Goal: Task Accomplishment & Management: Manage account settings

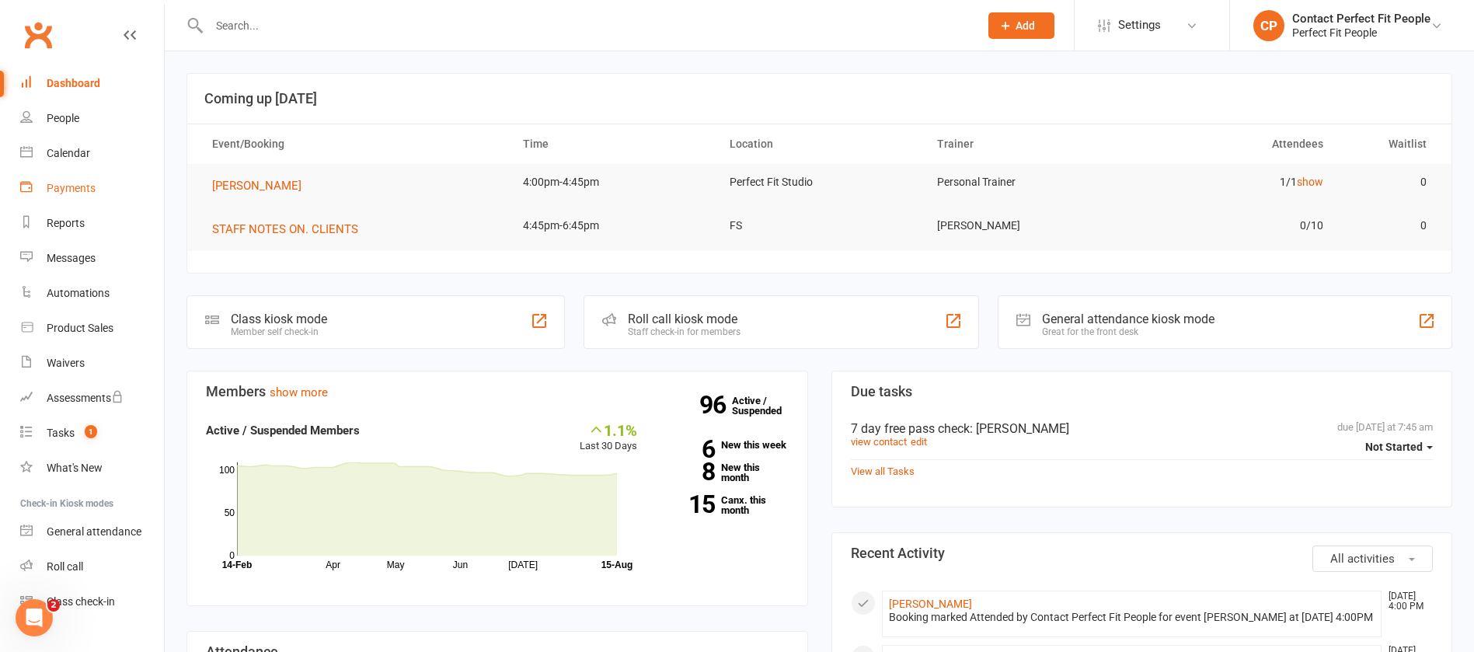
click at [71, 193] on div "Payments" at bounding box center [71, 188] width 49 height 12
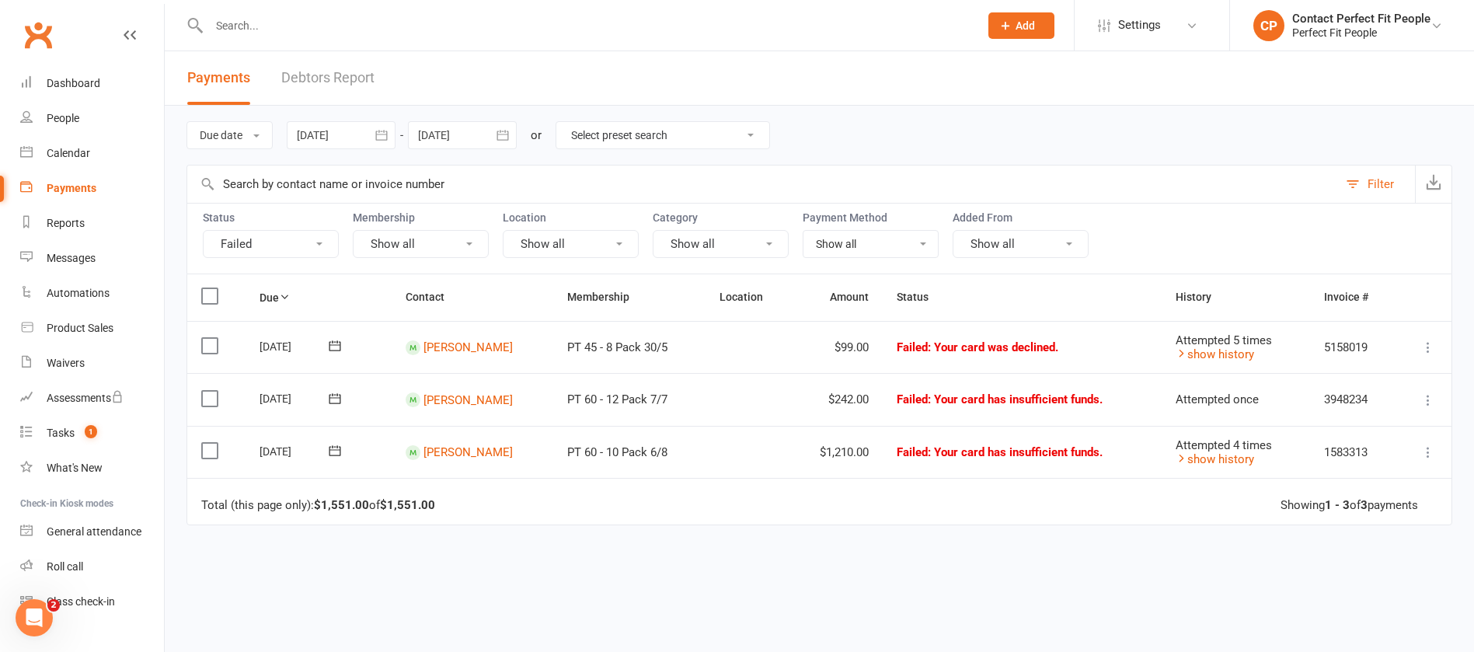
click at [325, 346] on button at bounding box center [334, 346] width 31 height 16
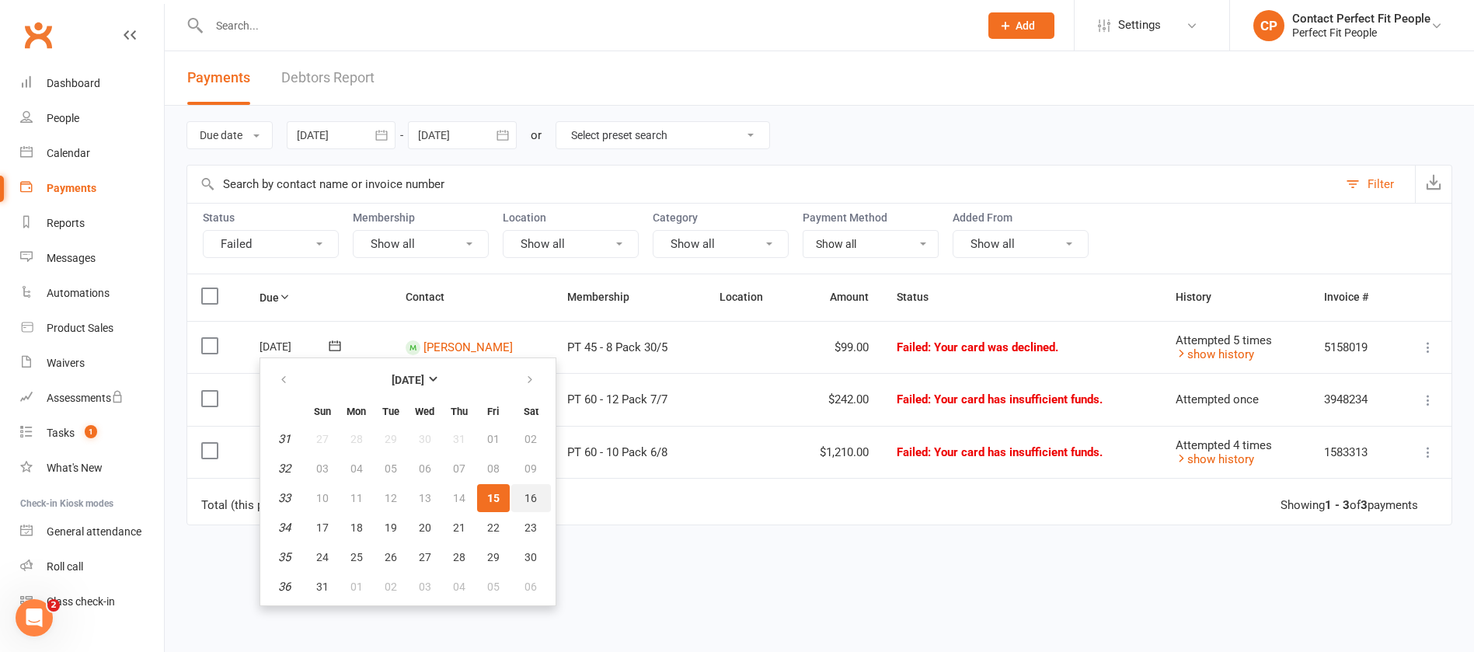
click at [533, 434] on span "16" at bounding box center [530, 498] width 12 height 12
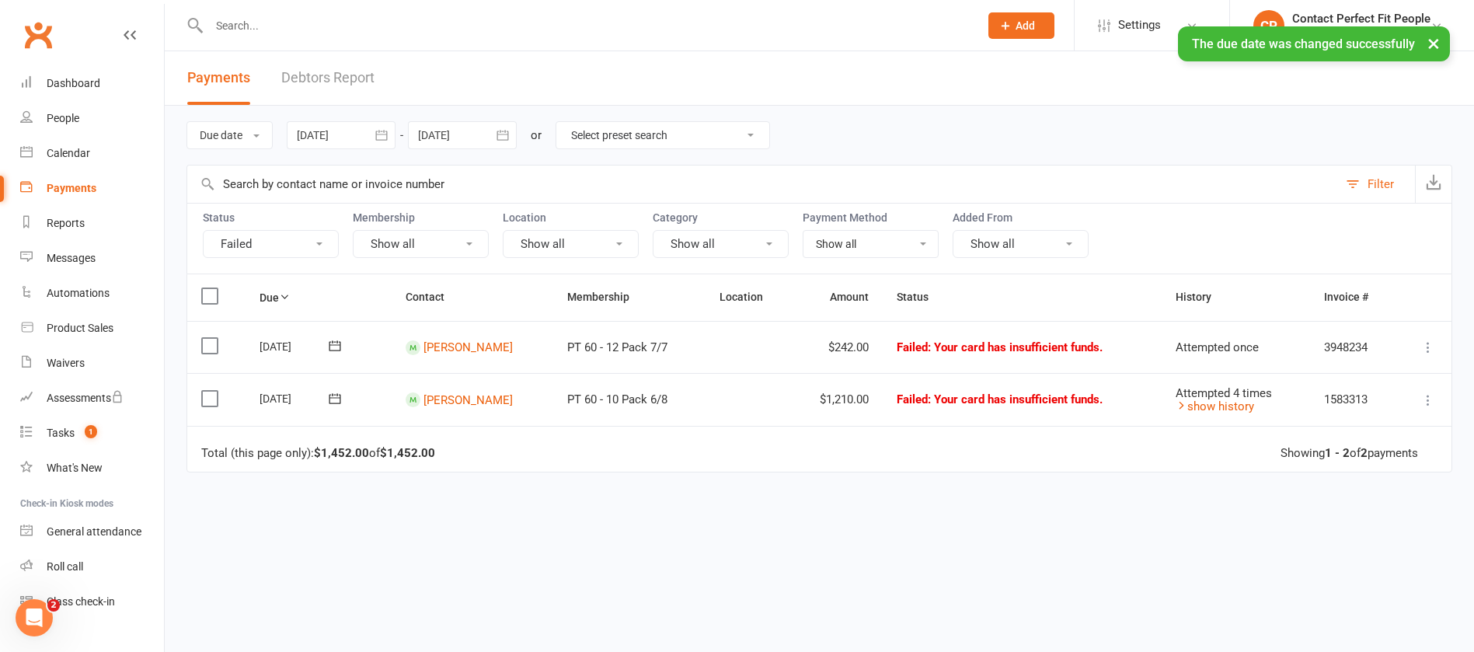
click at [477, 26] on div "× The due date was changed successfully" at bounding box center [727, 26] width 1454 height 0
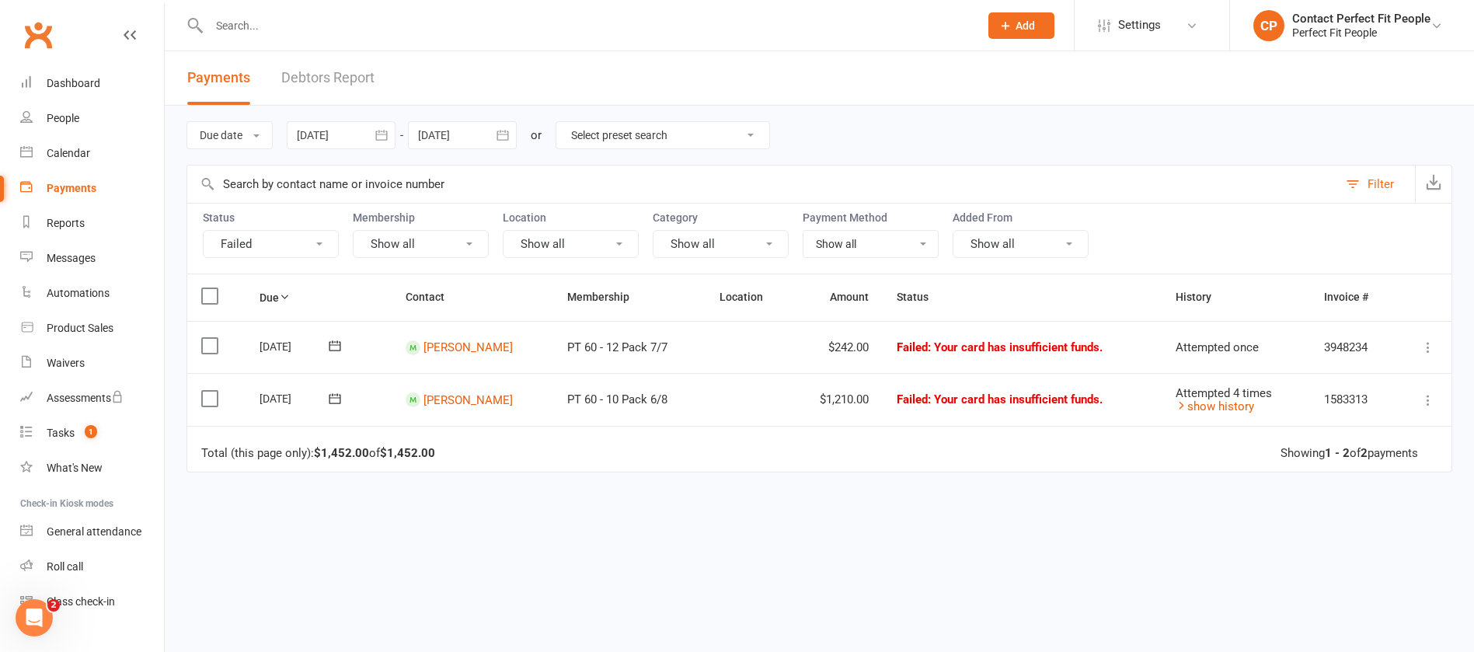
click at [335, 338] on icon at bounding box center [335, 346] width 16 height 16
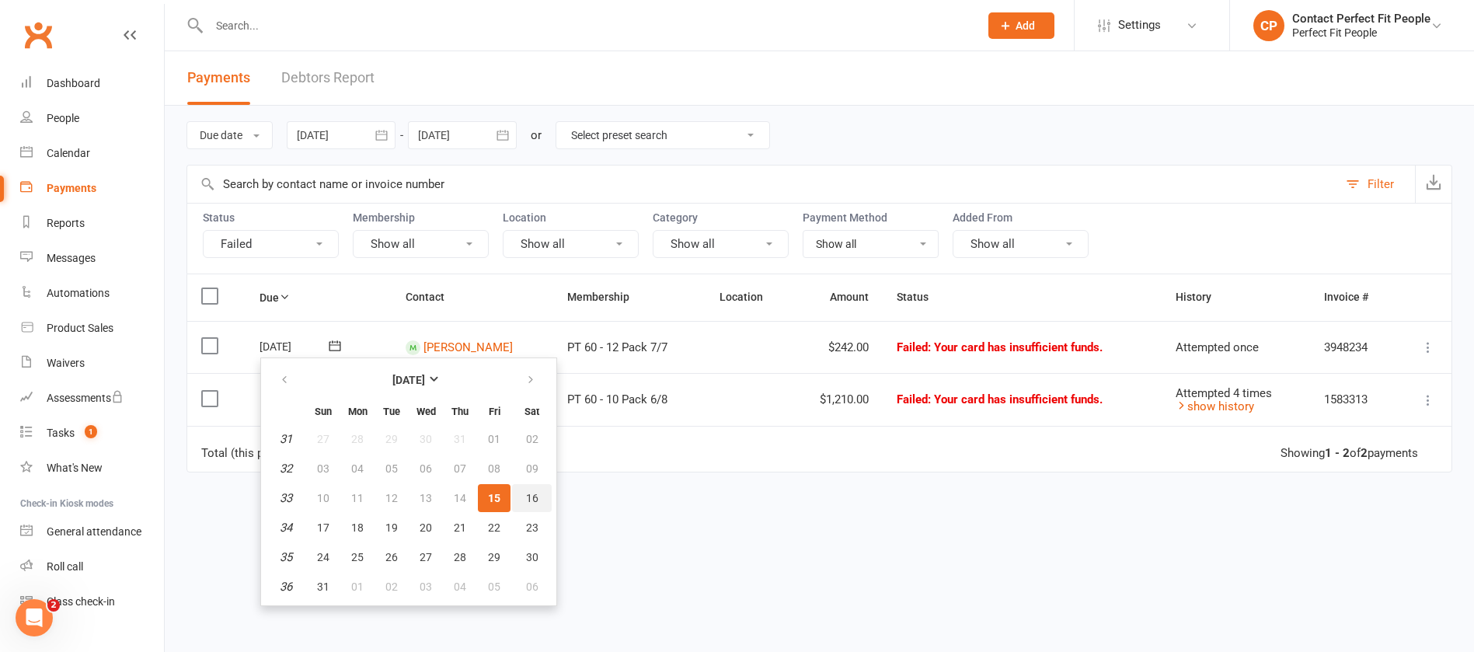
click at [522, 434] on button "16" at bounding box center [532, 498] width 40 height 28
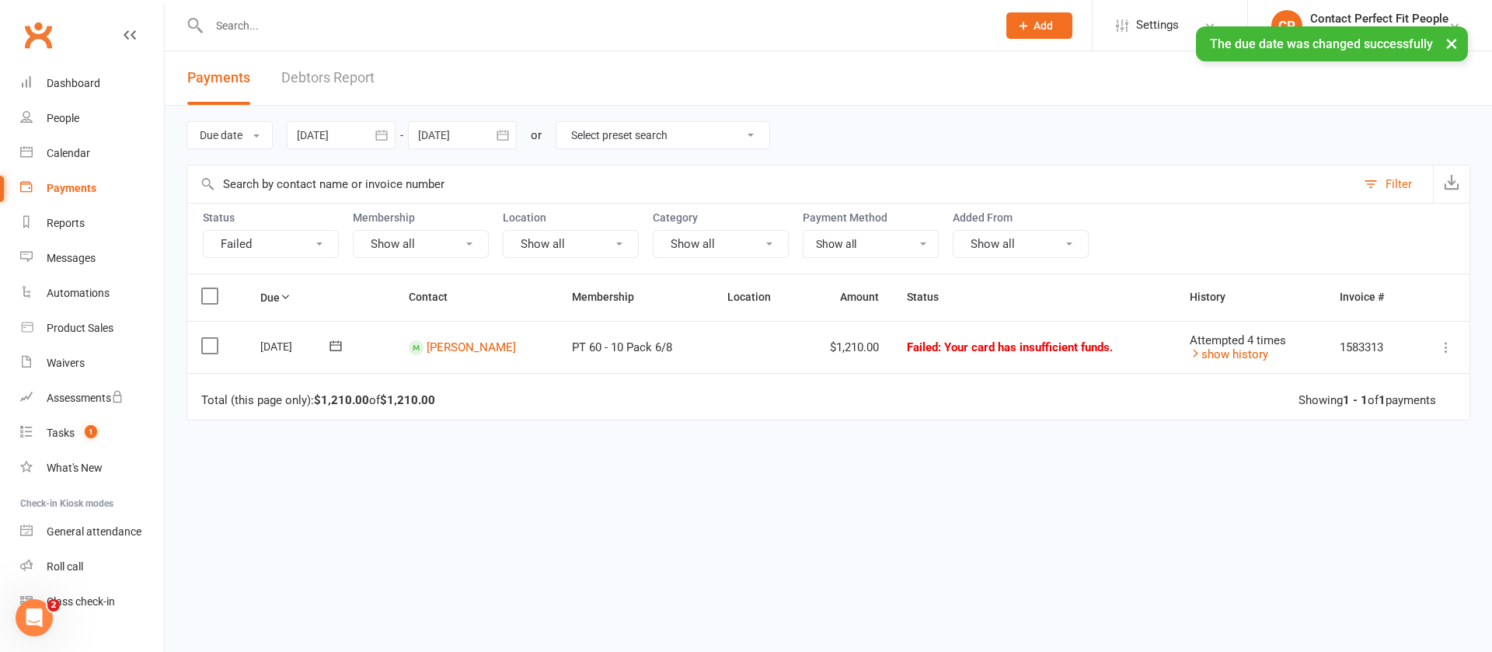
click at [334, 342] on icon at bounding box center [336, 346] width 12 height 10
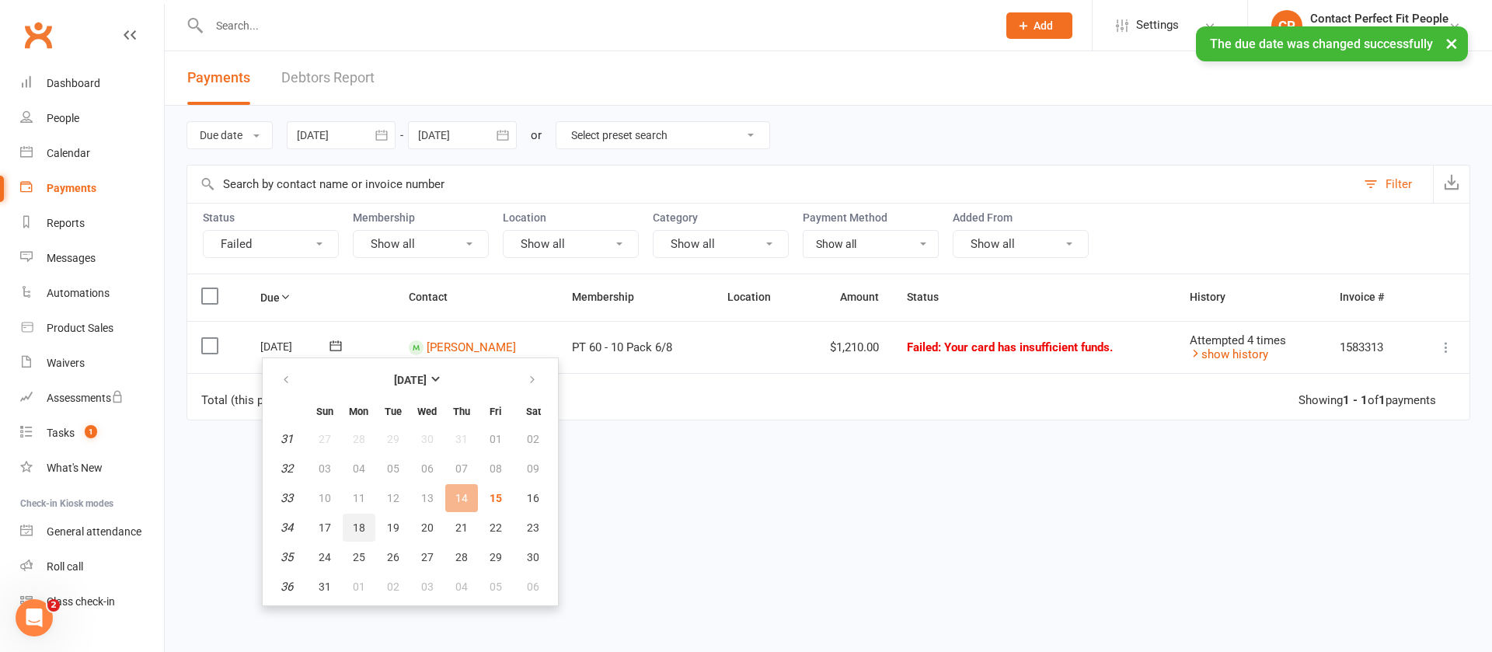
drag, startPoint x: 355, startPoint y: 530, endPoint x: 843, endPoint y: 96, distance: 653.3
click at [355, 434] on span "18" at bounding box center [359, 527] width 12 height 12
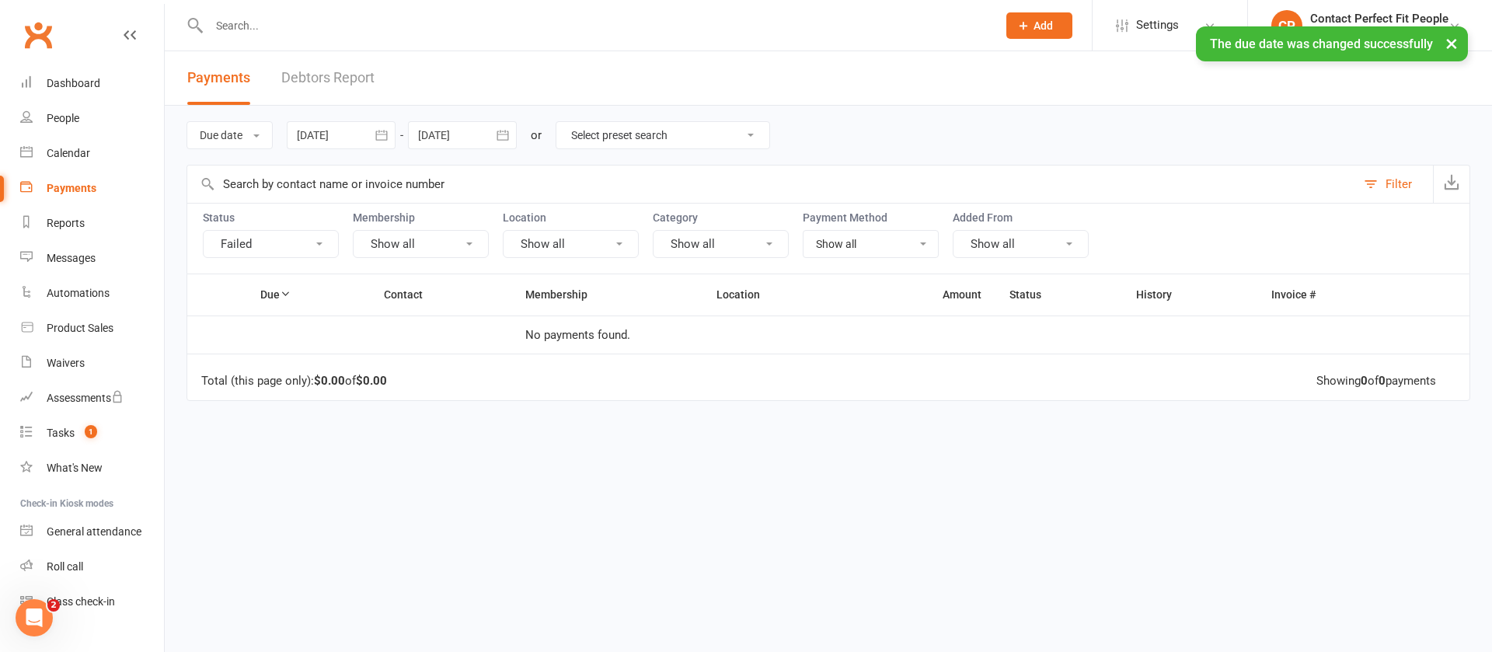
click at [387, 24] on input "text" at bounding box center [595, 26] width 782 height 22
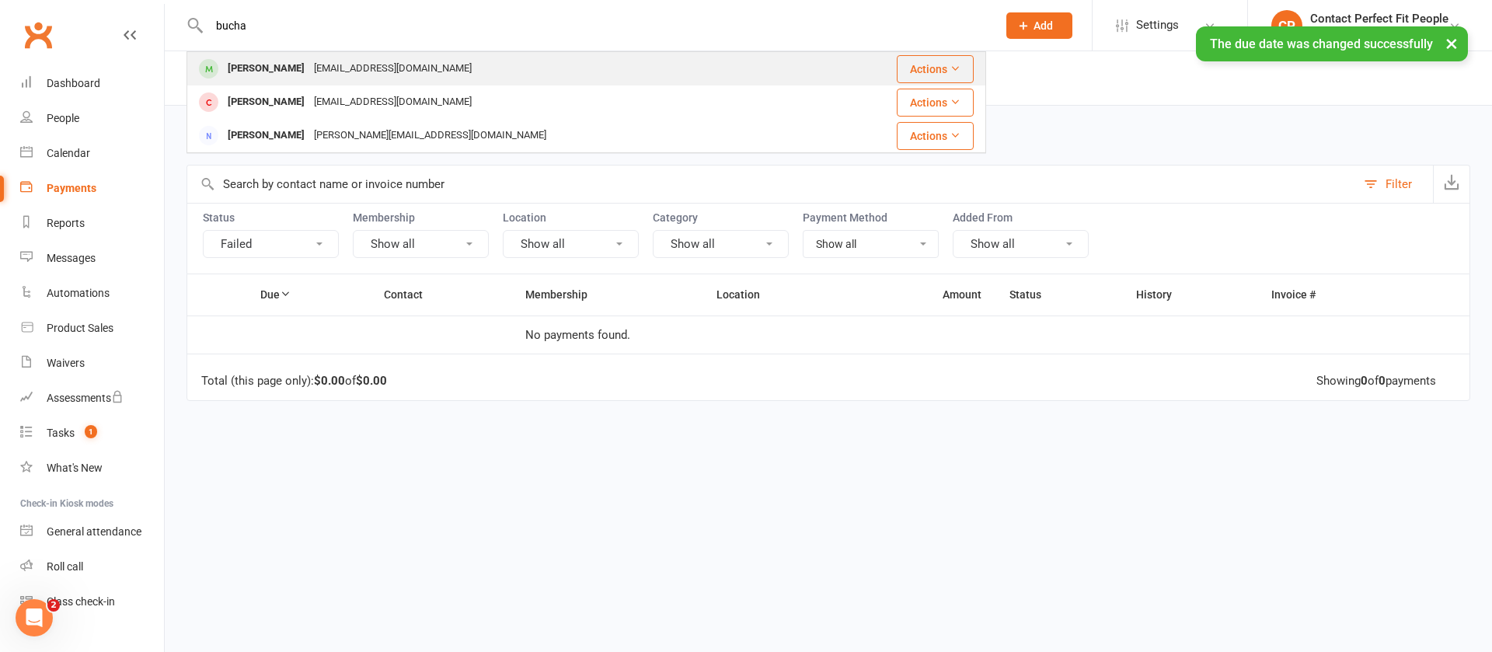
type input "bucha"
click at [313, 71] on div "[EMAIL_ADDRESS][DOMAIN_NAME]" at bounding box center [392, 68] width 167 height 23
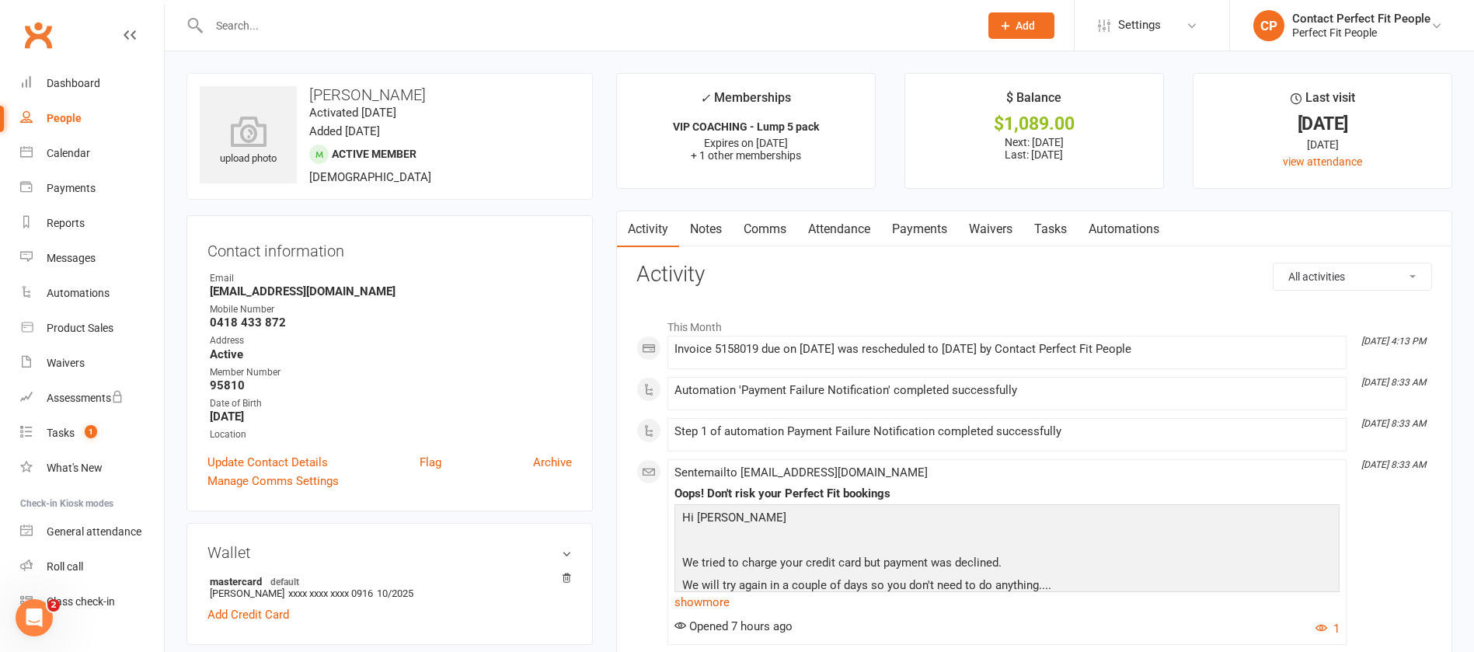
click at [914, 232] on link "Payments" at bounding box center [919, 229] width 77 height 36
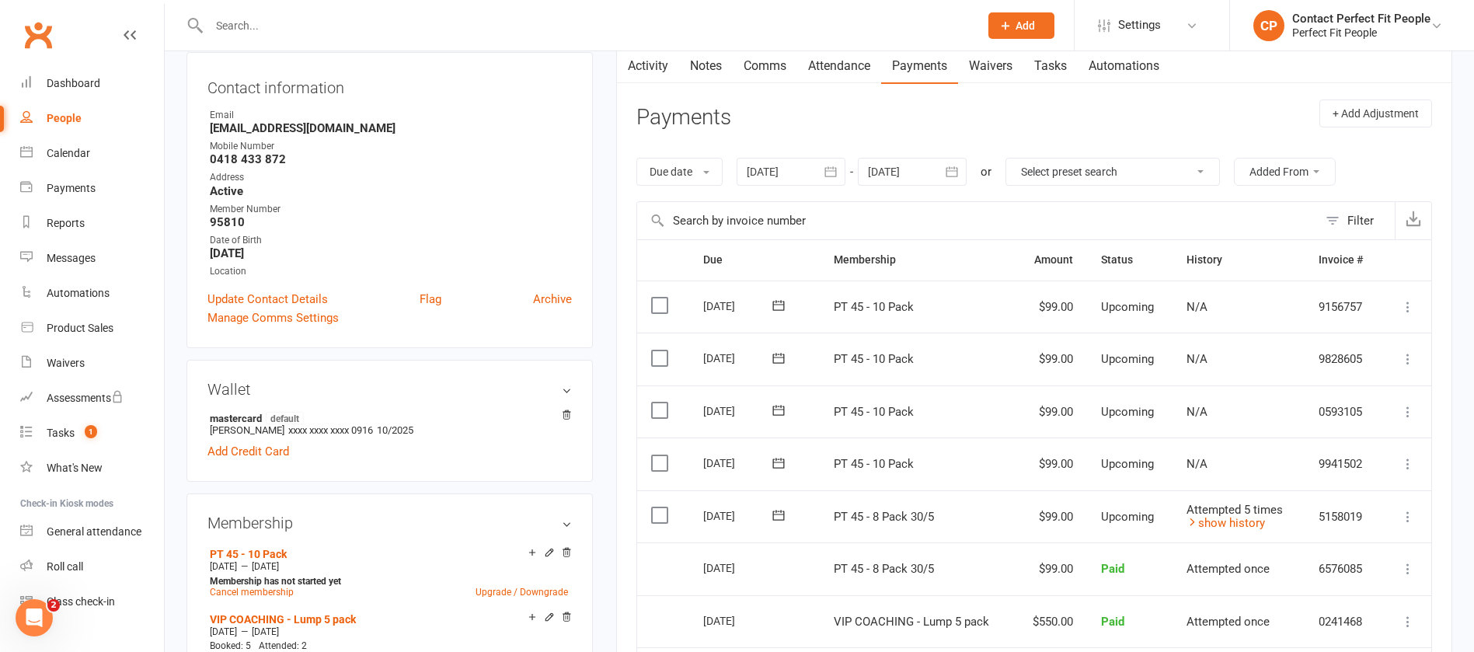
scroll to position [233, 0]
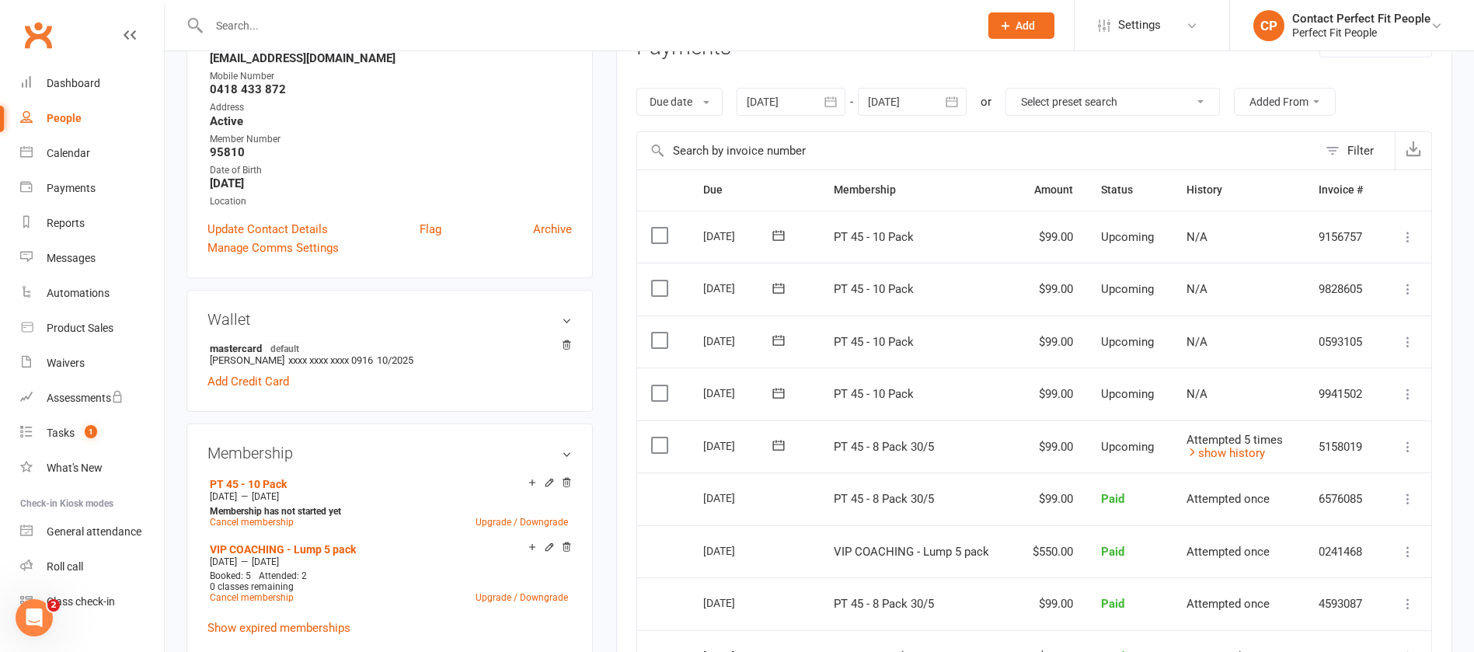
click at [767, 434] on button at bounding box center [778, 445] width 31 height 16
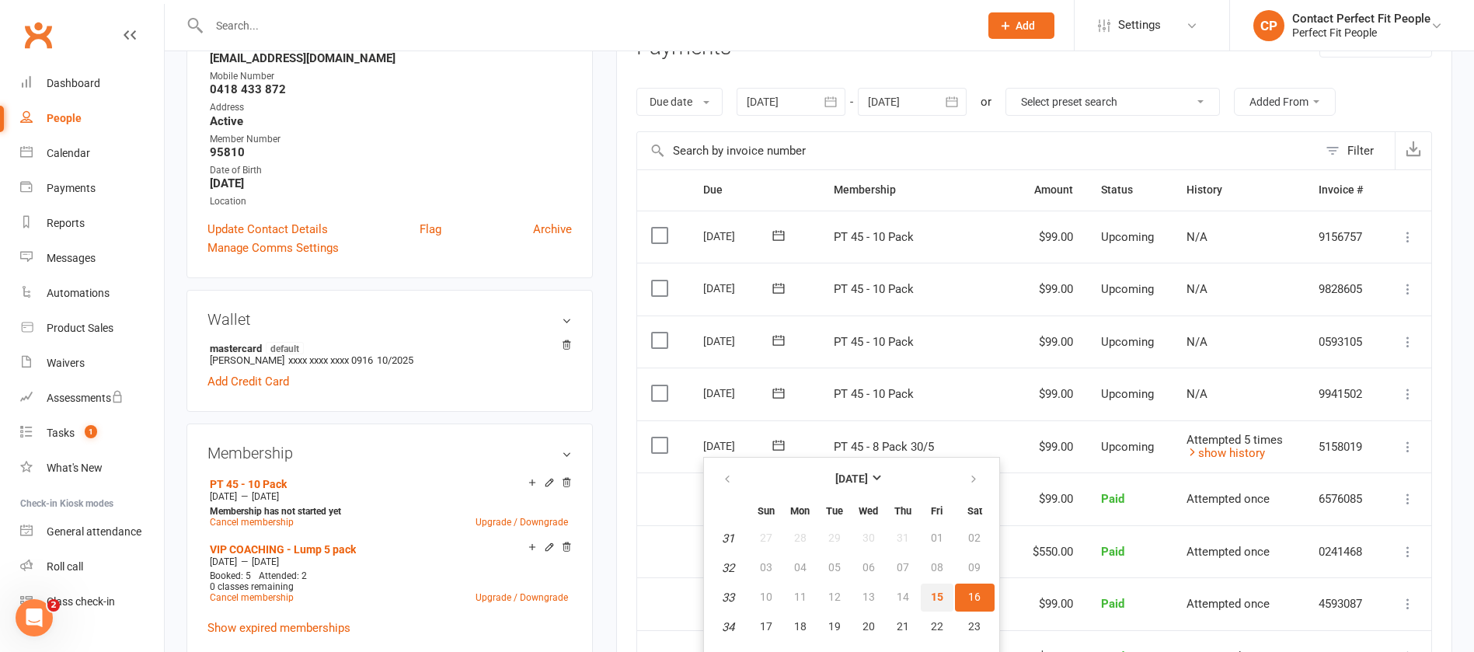
click at [941, 434] on span "15" at bounding box center [937, 597] width 12 height 12
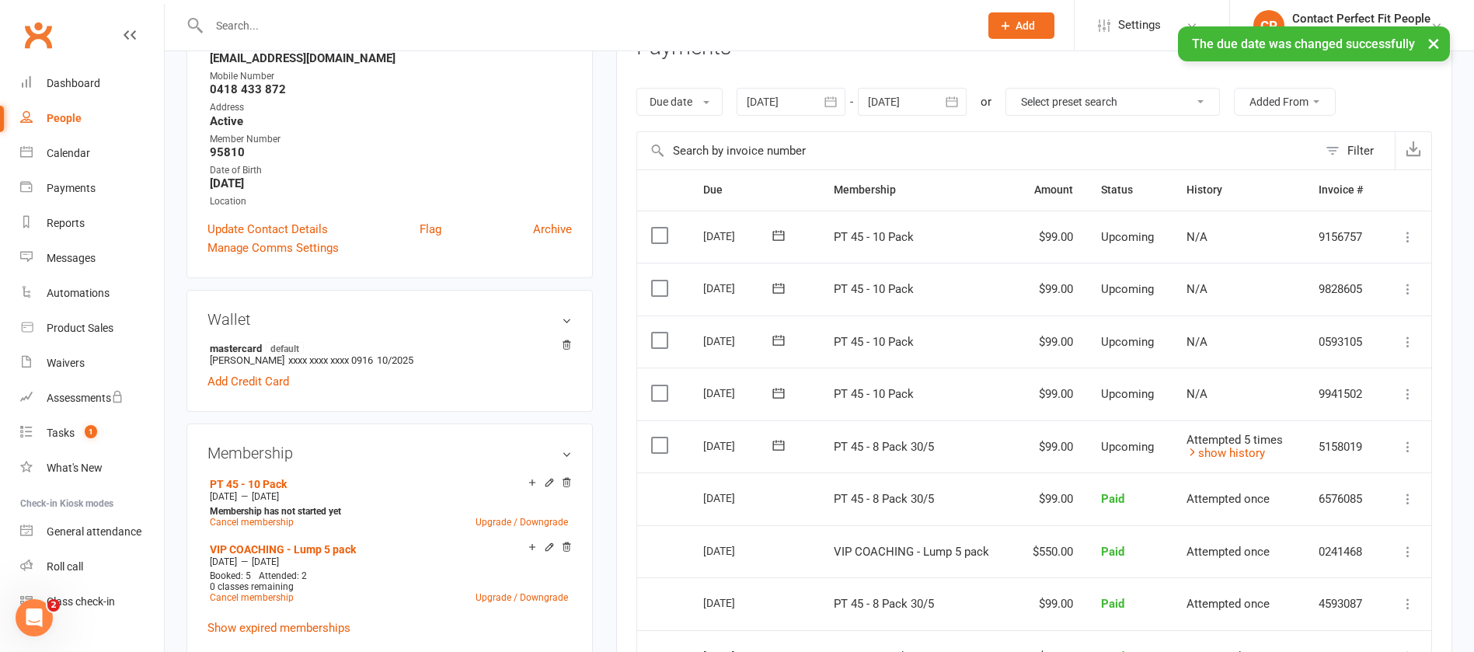
click at [367, 17] on input "text" at bounding box center [586, 26] width 764 height 22
paste input "[PERSON_NAME]"
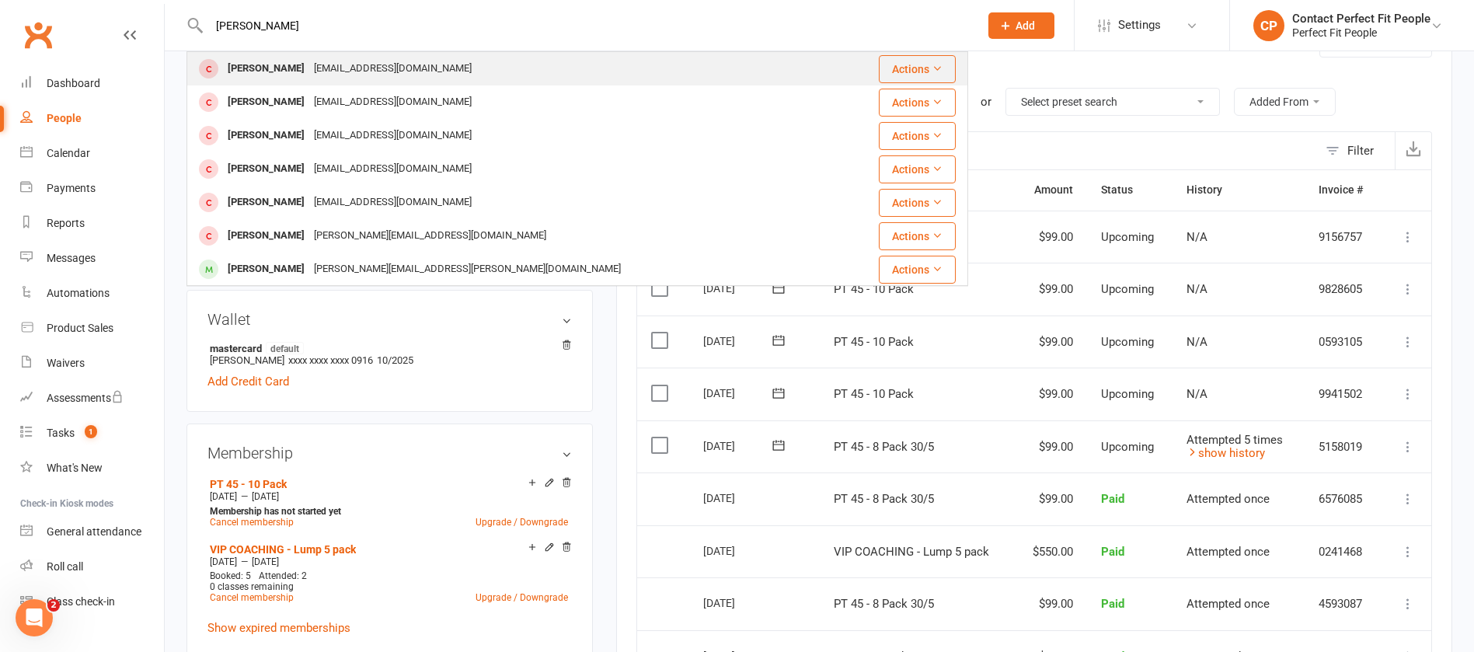
type input "[PERSON_NAME]"
click at [293, 69] on div "[PERSON_NAME]" at bounding box center [266, 68] width 86 height 23
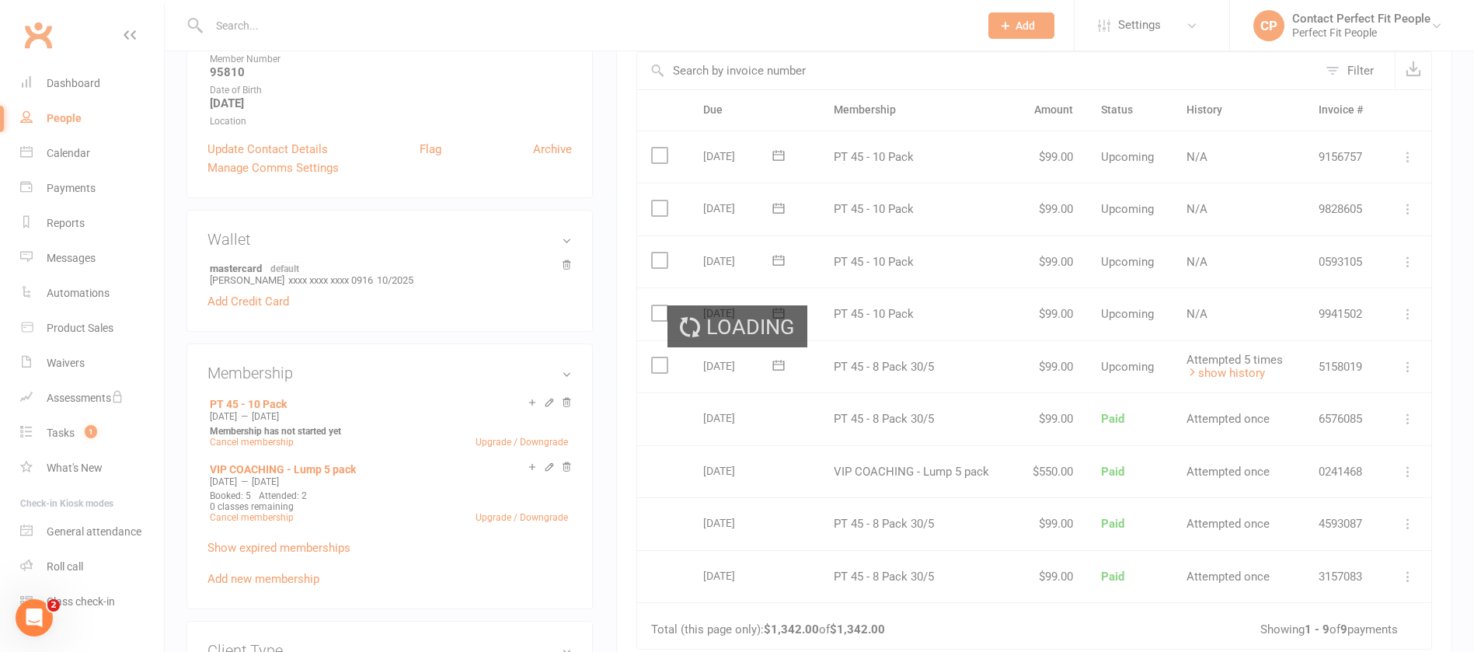
scroll to position [350, 0]
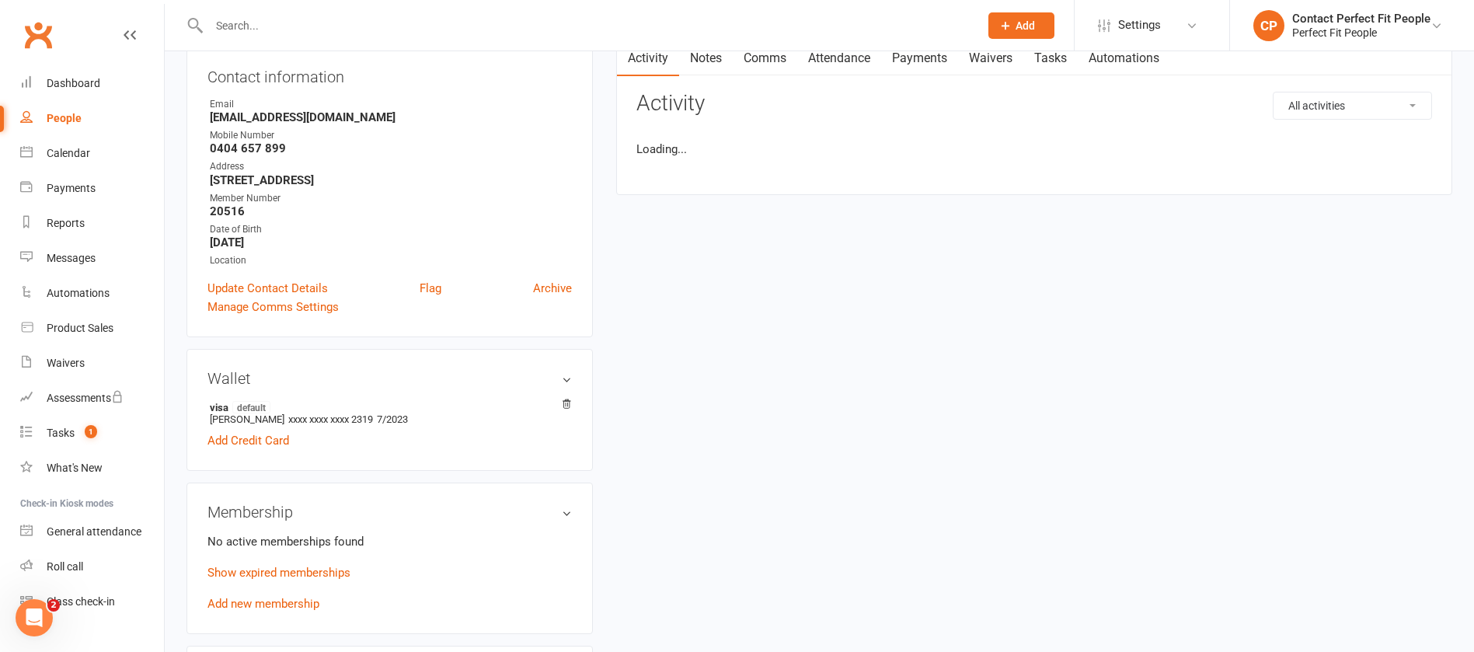
scroll to position [350, 0]
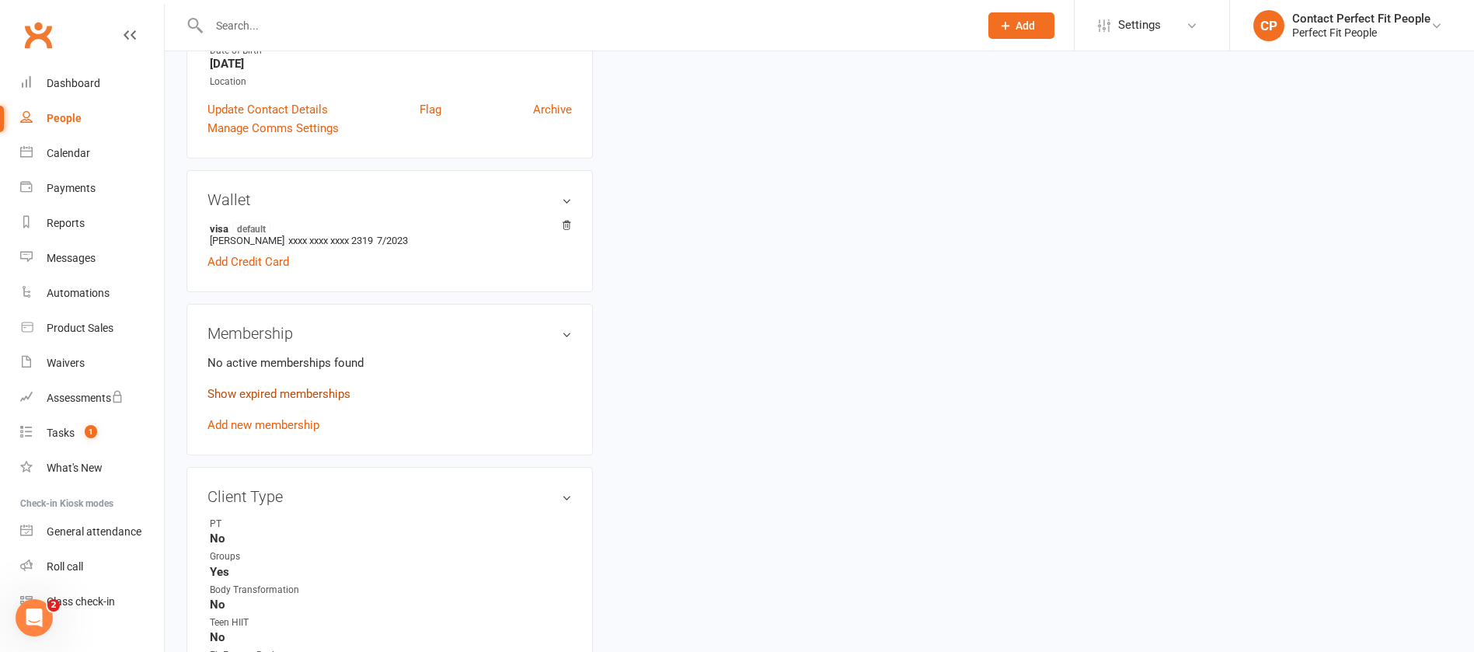
click at [297, 392] on link "Show expired memberships" at bounding box center [278, 394] width 143 height 14
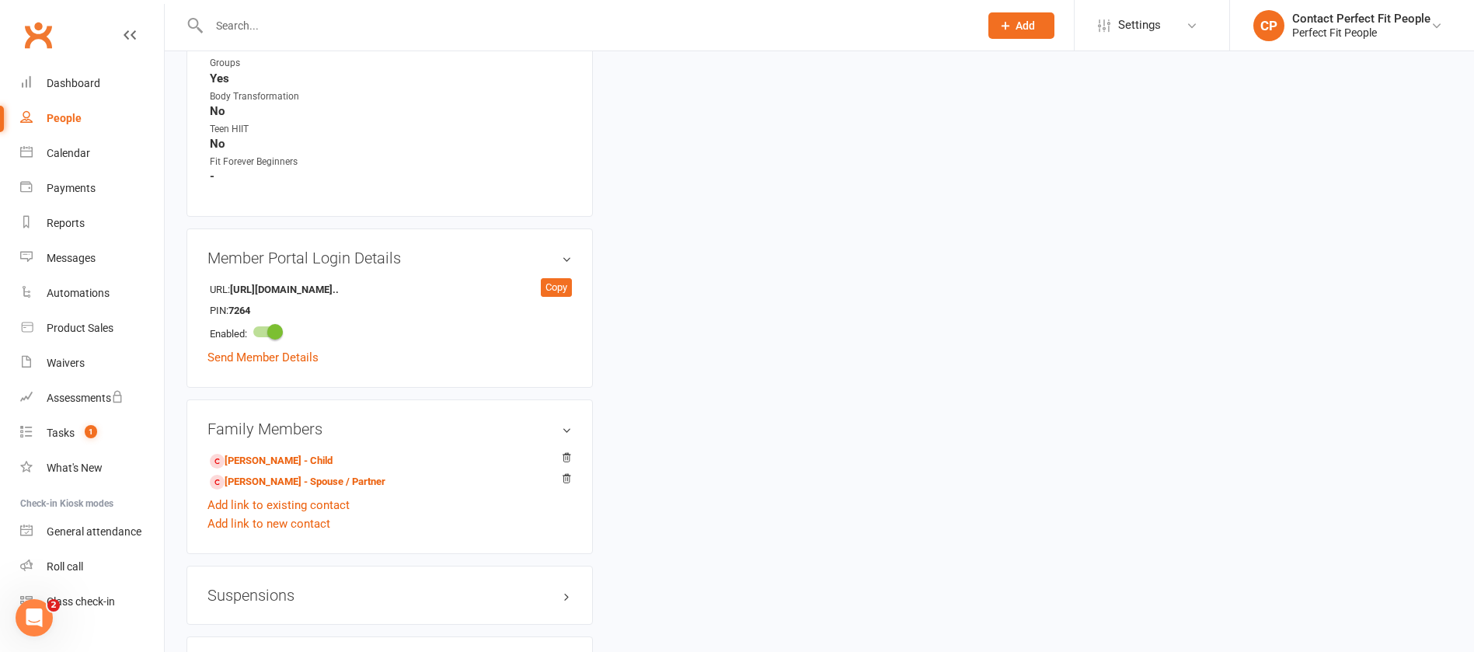
scroll to position [3147, 0]
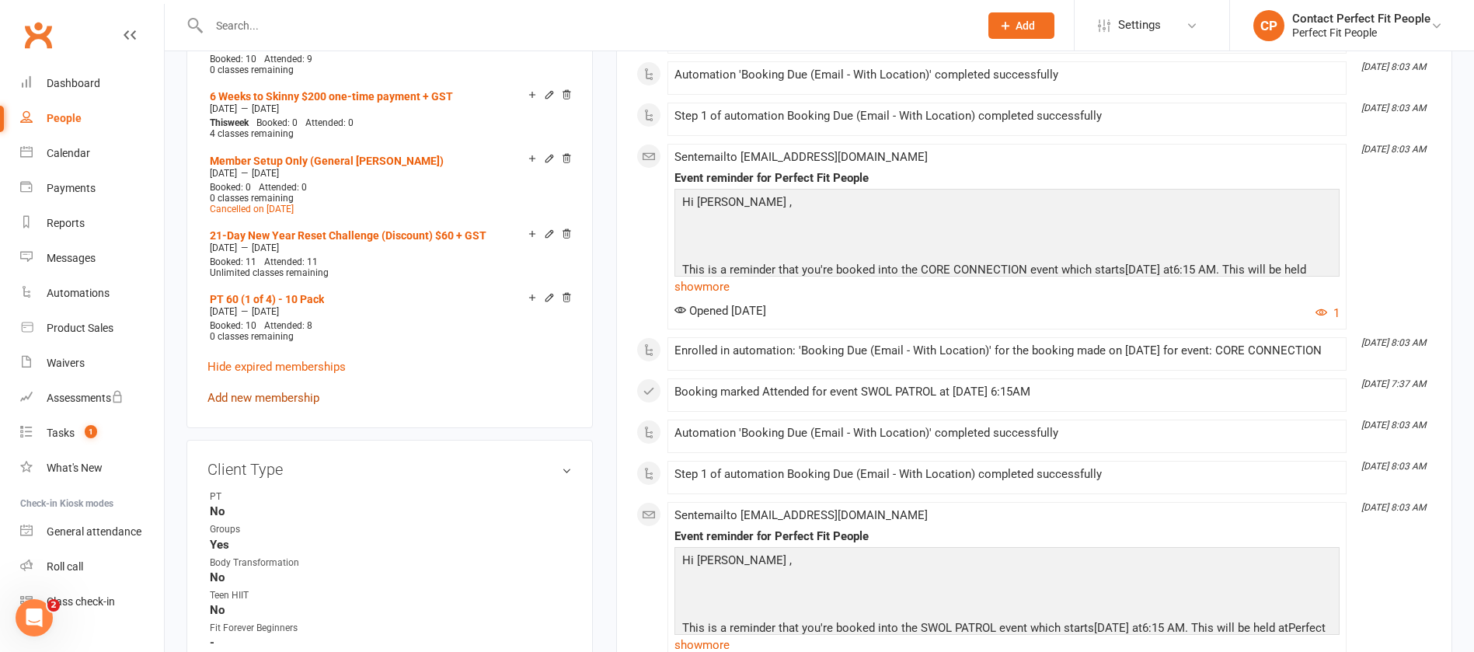
click at [294, 391] on link "Add new membership" at bounding box center [263, 398] width 112 height 14
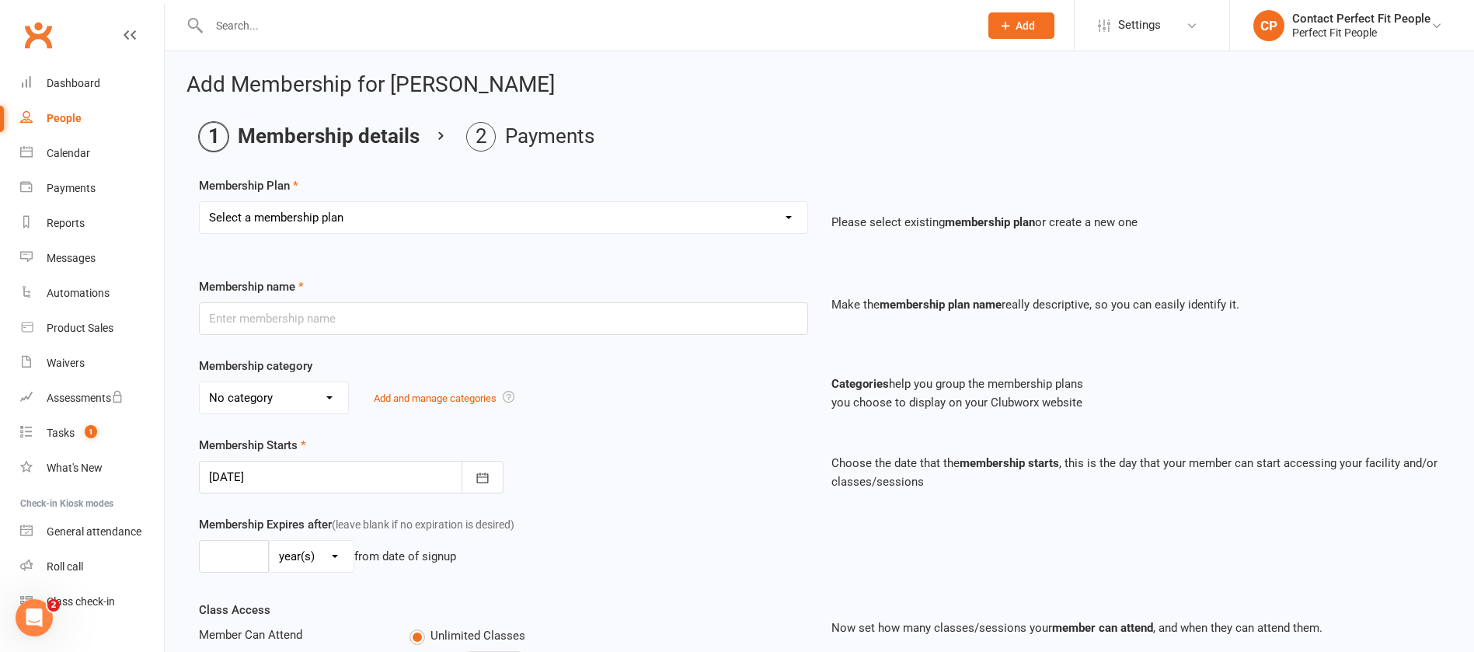
click at [282, 211] on select "Select a membership plan Create new Membership Plan 21-Day Reset Challenge $195…" at bounding box center [504, 217] width 608 height 31
select select "21"
click at [200, 202] on select "Select a membership plan Create new Membership Plan 21-Day Reset Challenge $195…" at bounding box center [504, 217] width 608 height 31
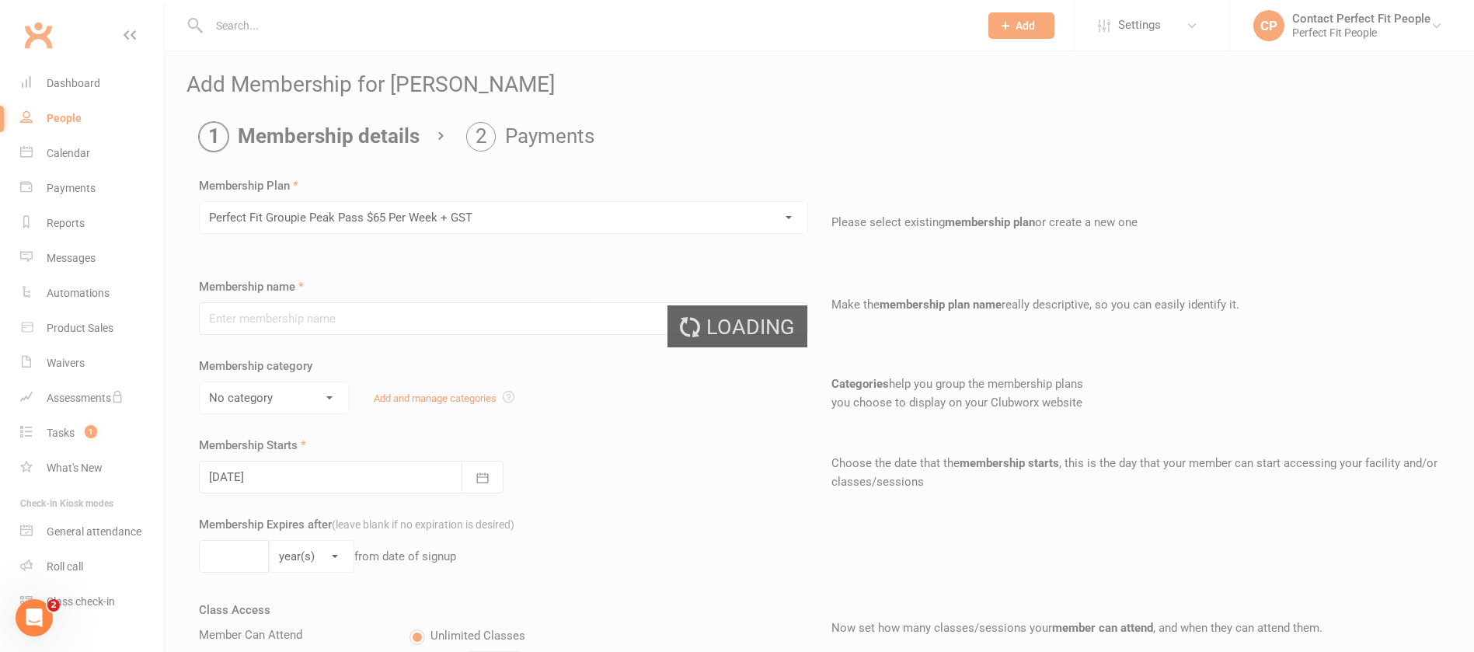
type input "Perfect Fit Groupie Peak Pass $65 Per Week + GST"
select select "9"
type input "0"
select select "1"
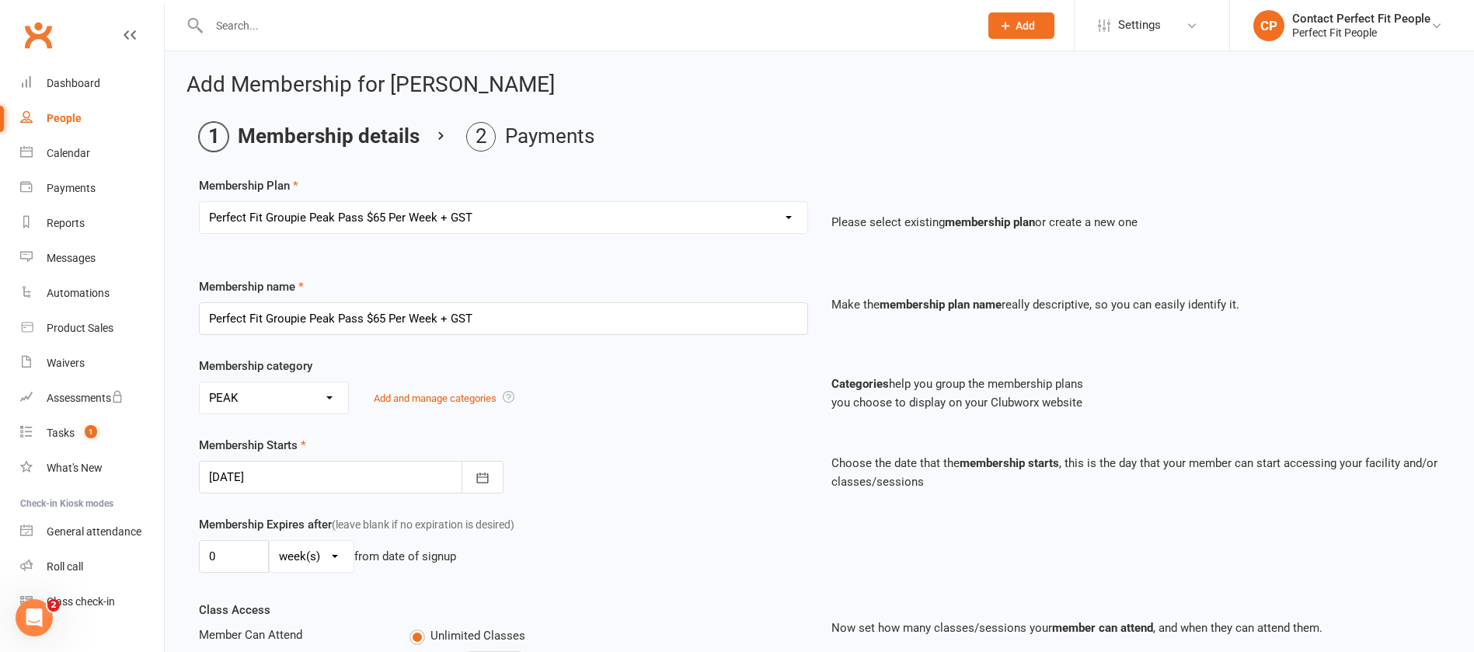
click at [237, 434] on div at bounding box center [351, 477] width 305 height 33
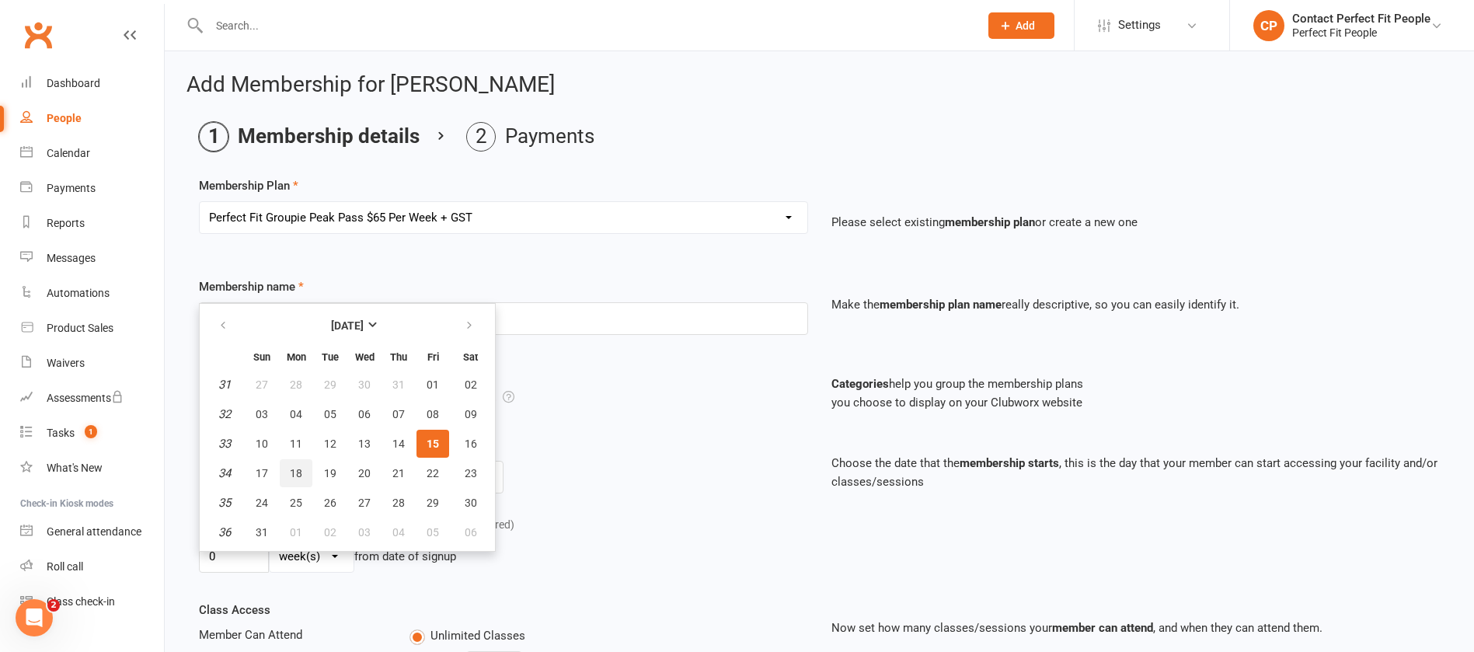
click at [301, 434] on span "18" at bounding box center [296, 473] width 12 height 12
type input "[DATE]"
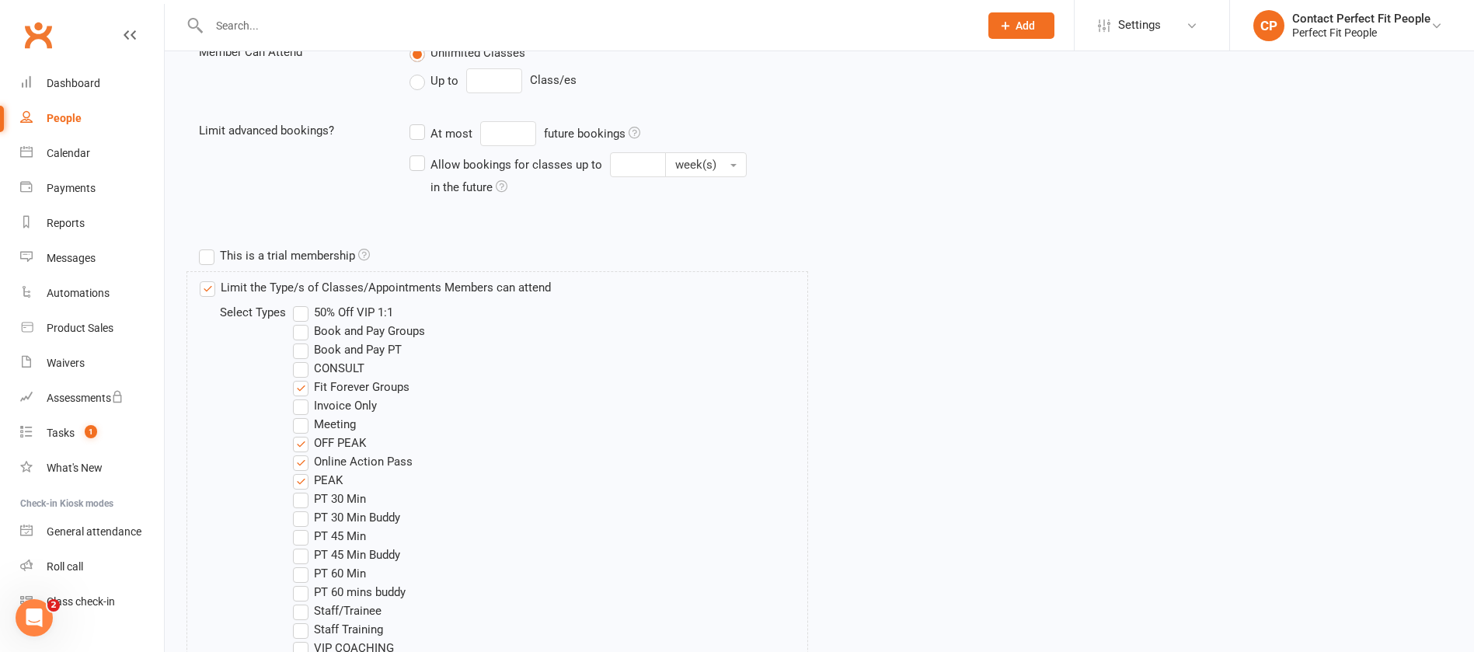
scroll to position [1002, 0]
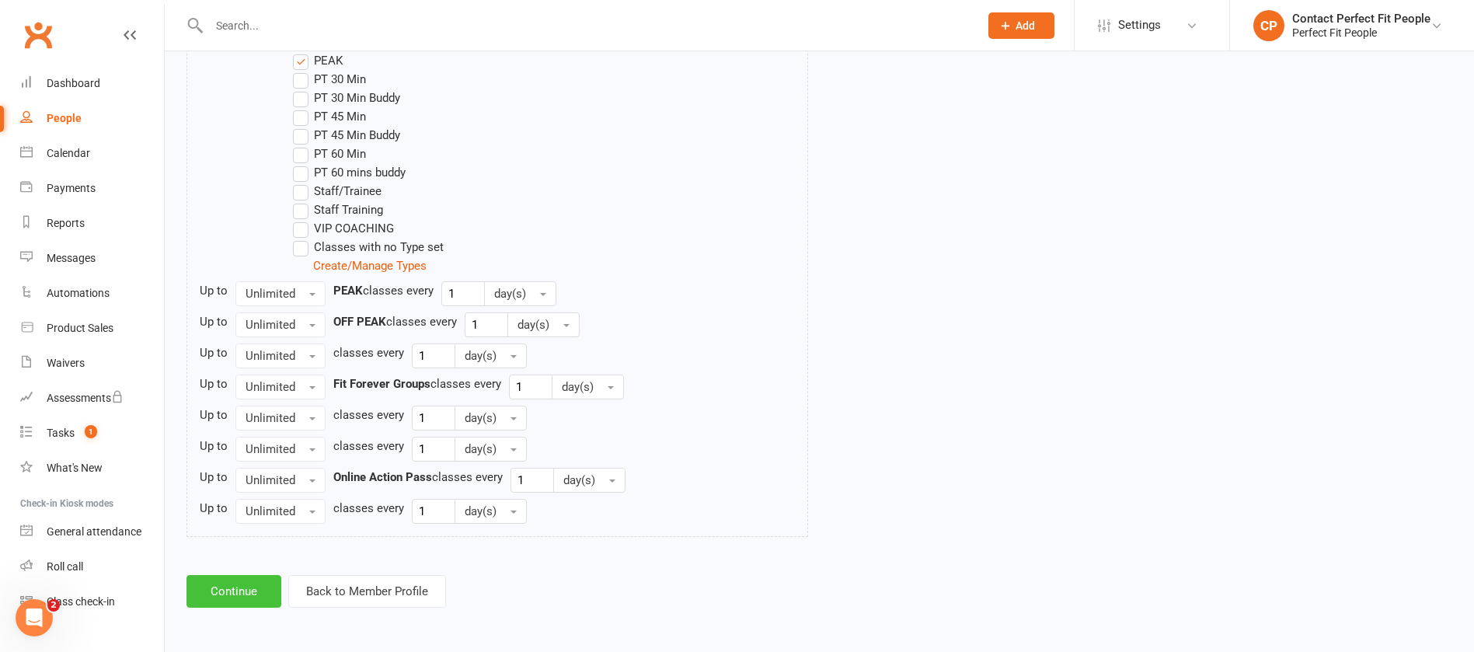
click at [242, 434] on button "Continue" at bounding box center [233, 591] width 95 height 33
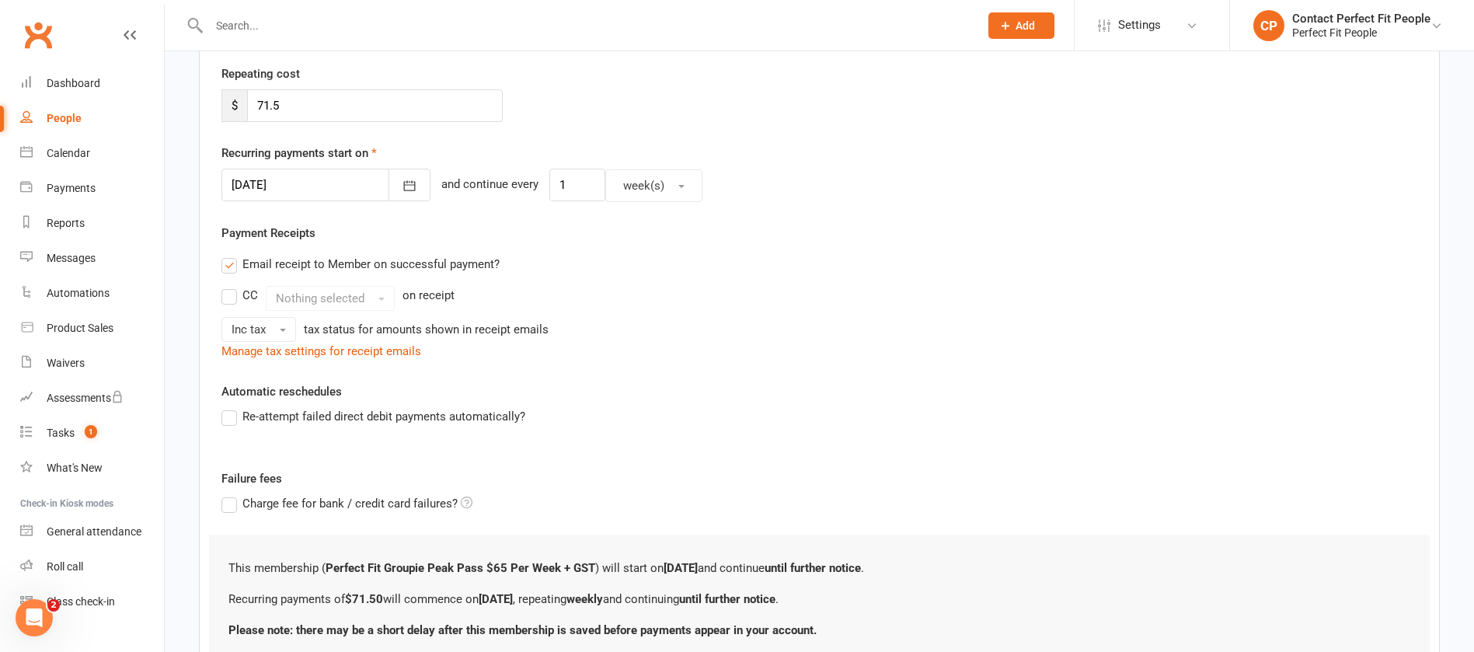
scroll to position [416, 0]
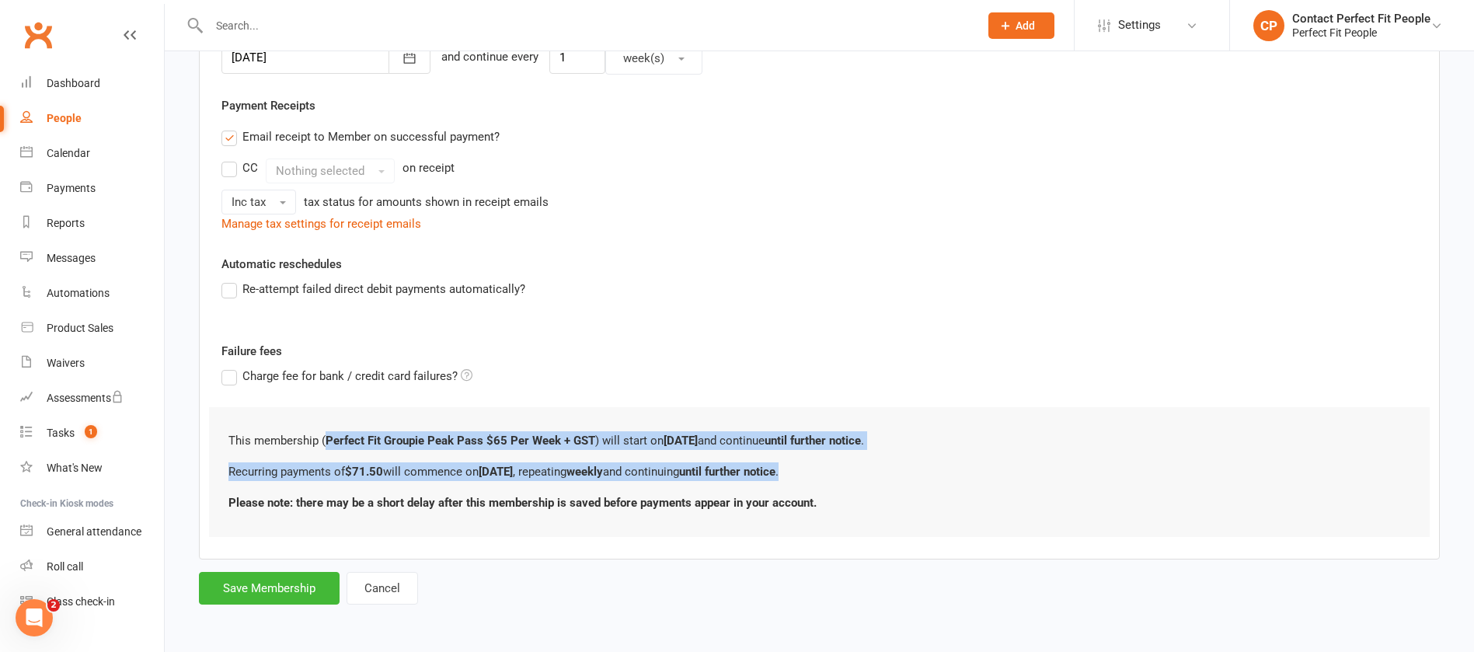
drag, startPoint x: 329, startPoint y: 435, endPoint x: 871, endPoint y: 473, distance: 543.7
click at [871, 434] on div "This membership ( Perfect Fit Groupie Peak Pass $65 Per Week + GST ) will start…" at bounding box center [819, 472] width 1221 height 130
copy div "Perfect Fit Groupie Peak Pass $65 Per Week + GST ) will start on [DATE] and con…"
click at [267, 434] on button "Save Membership" at bounding box center [269, 588] width 141 height 33
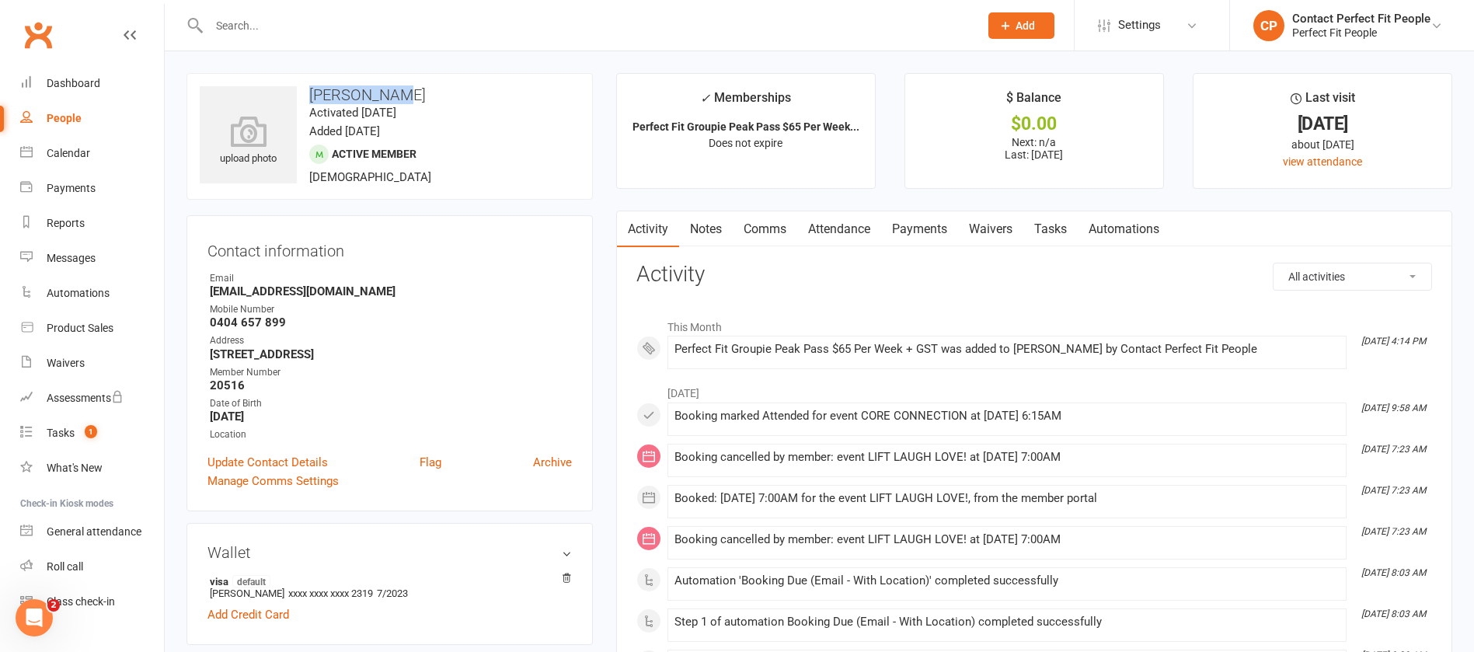
drag, startPoint x: 311, startPoint y: 96, endPoint x: 406, endPoint y: 92, distance: 95.6
click at [406, 92] on h3 "[PERSON_NAME]" at bounding box center [390, 94] width 380 height 17
copy h3 "[PERSON_NAME]"
click at [782, 234] on link "Comms" at bounding box center [765, 229] width 64 height 36
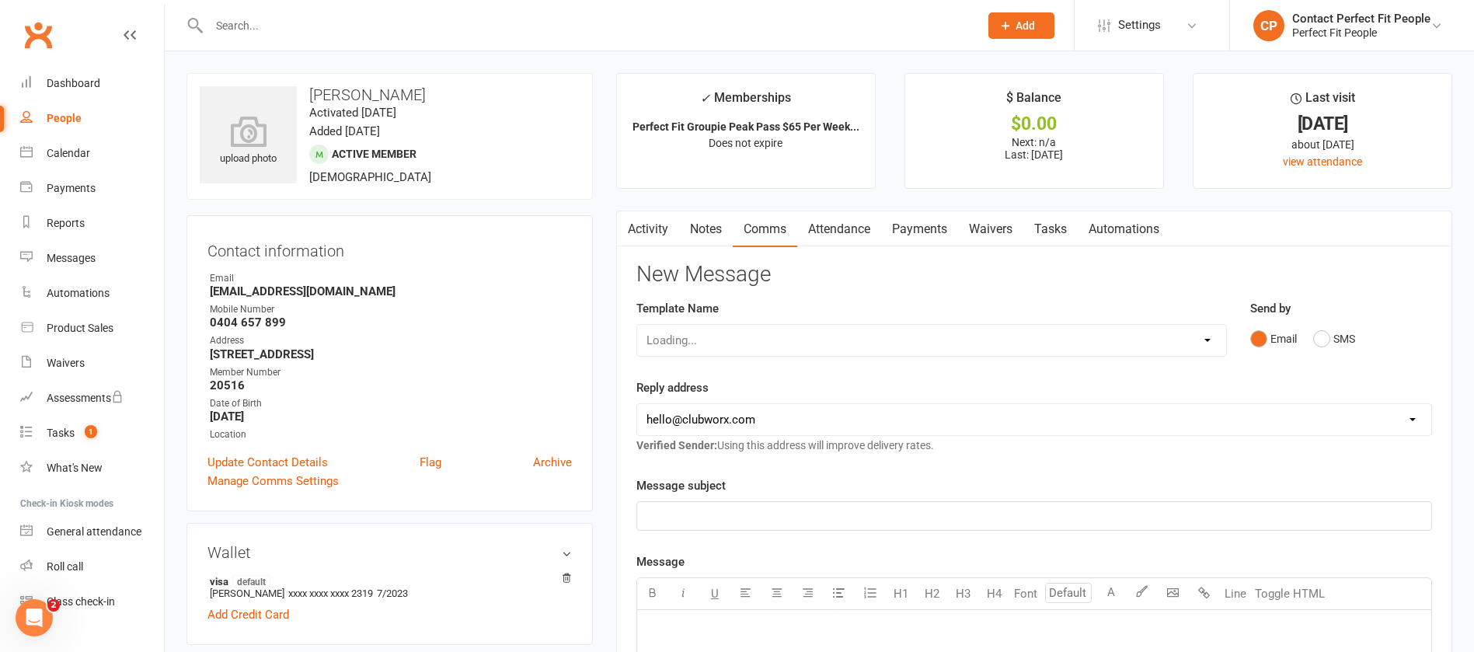
click at [800, 338] on div "Loading..." at bounding box center [931, 340] width 591 height 33
click at [702, 344] on select "Select Template [Email] 2023 TEEN WEEKLY PASS PERFECT FIT [Email] 2024: Teen HI…" at bounding box center [931, 340] width 589 height 31
select select "33"
click at [637, 325] on select "Select Template [Email] 2023 TEEN WEEKLY PASS PERFECT FIT [Email] 2024: Teen HI…" at bounding box center [931, 340] width 589 height 31
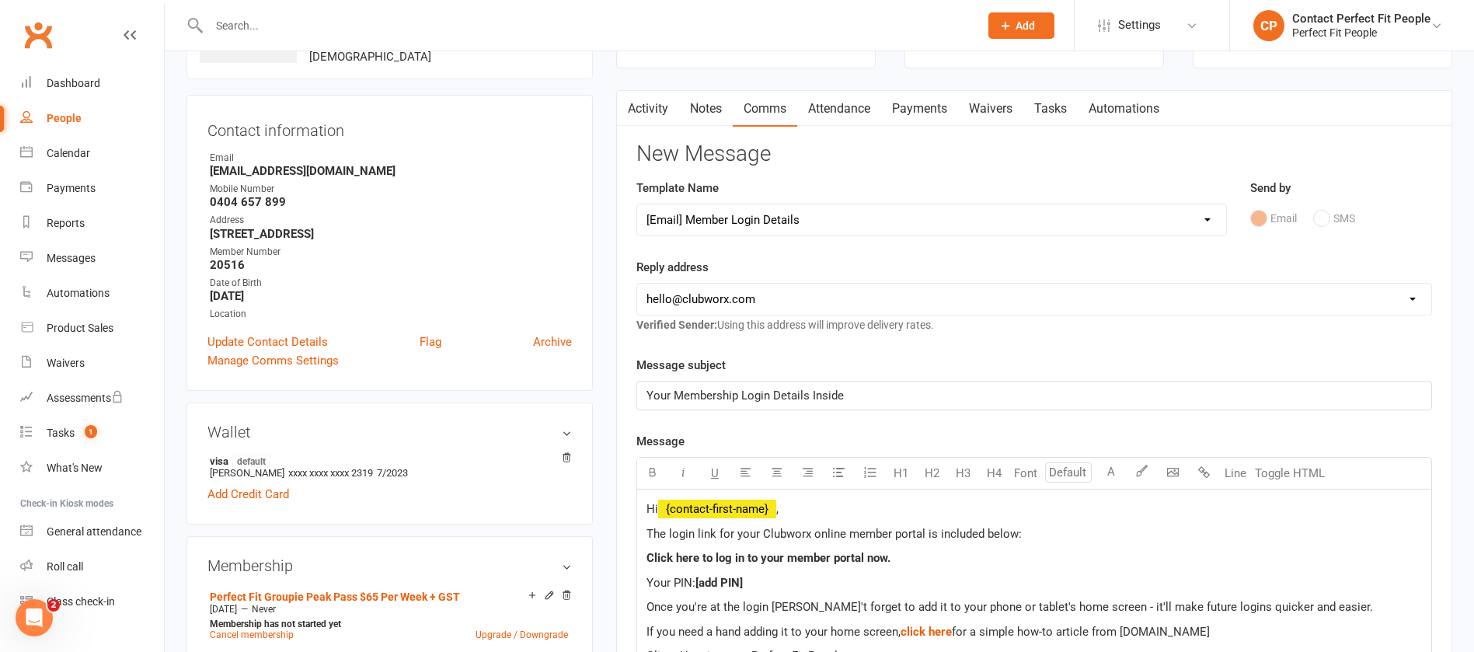
scroll to position [350, 0]
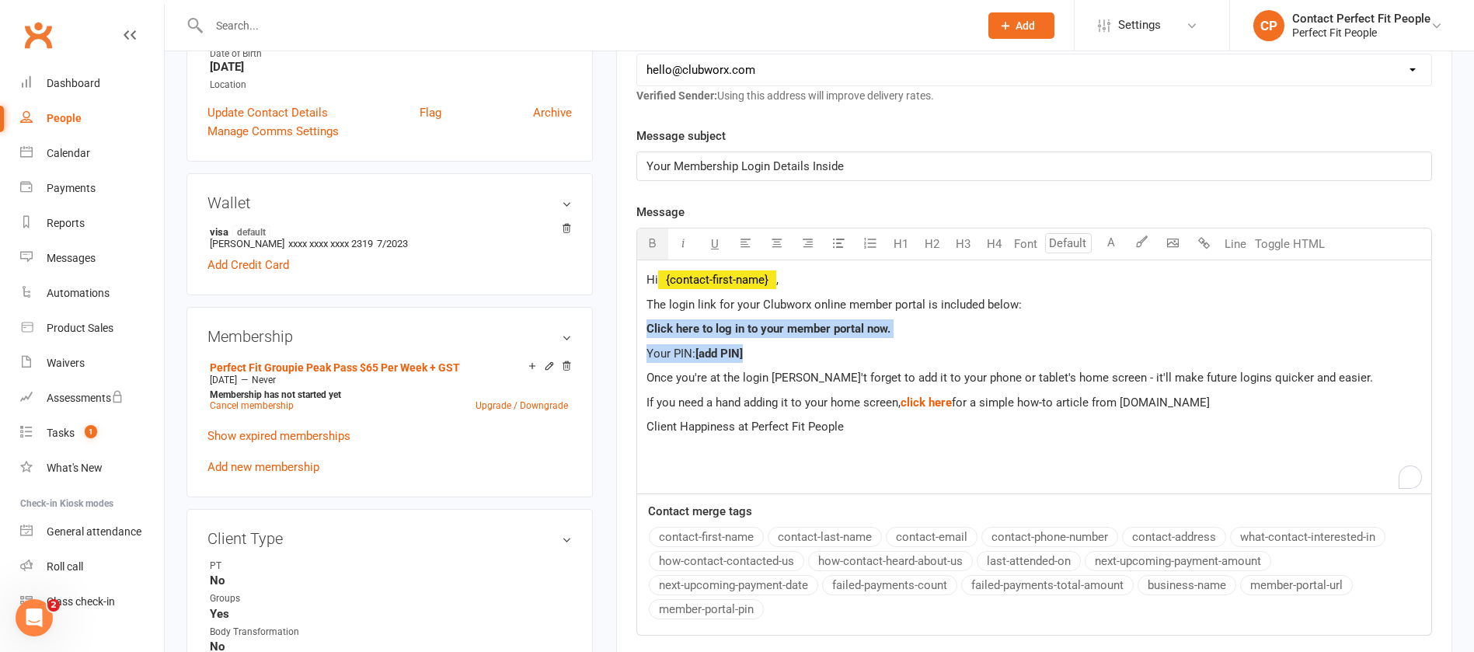
drag, startPoint x: 763, startPoint y: 333, endPoint x: 807, endPoint y: 348, distance: 46.2
click at [807, 348] on div "Hi ﻿ {contact-first-name} , The login link for your Clubworx online member port…" at bounding box center [1034, 376] width 794 height 233
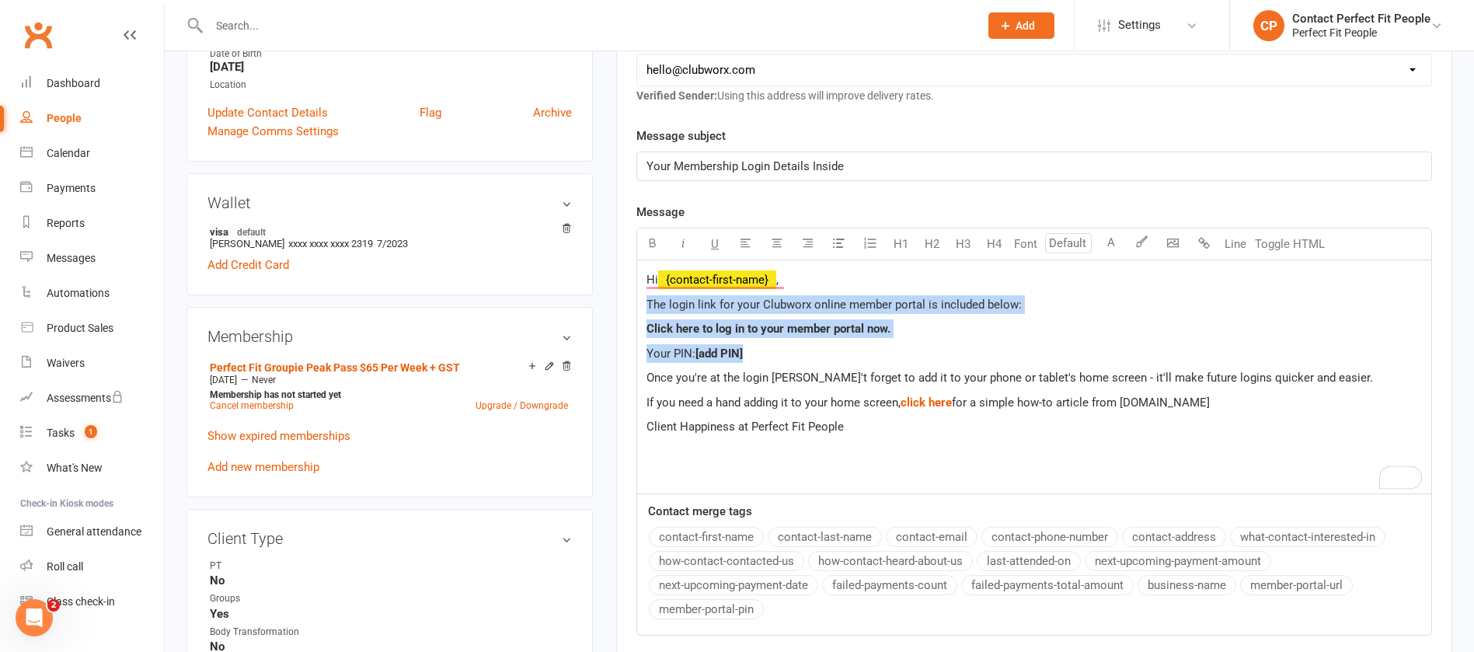
drag, startPoint x: 646, startPoint y: 298, endPoint x: 768, endPoint y: 349, distance: 132.0
click at [768, 349] on div "Hi ﻿ {contact-first-name} , The login link for your Clubworx online member port…" at bounding box center [1034, 376] width 794 height 233
copy div "The login link for your Clubworx online member portal is included below: Click …"
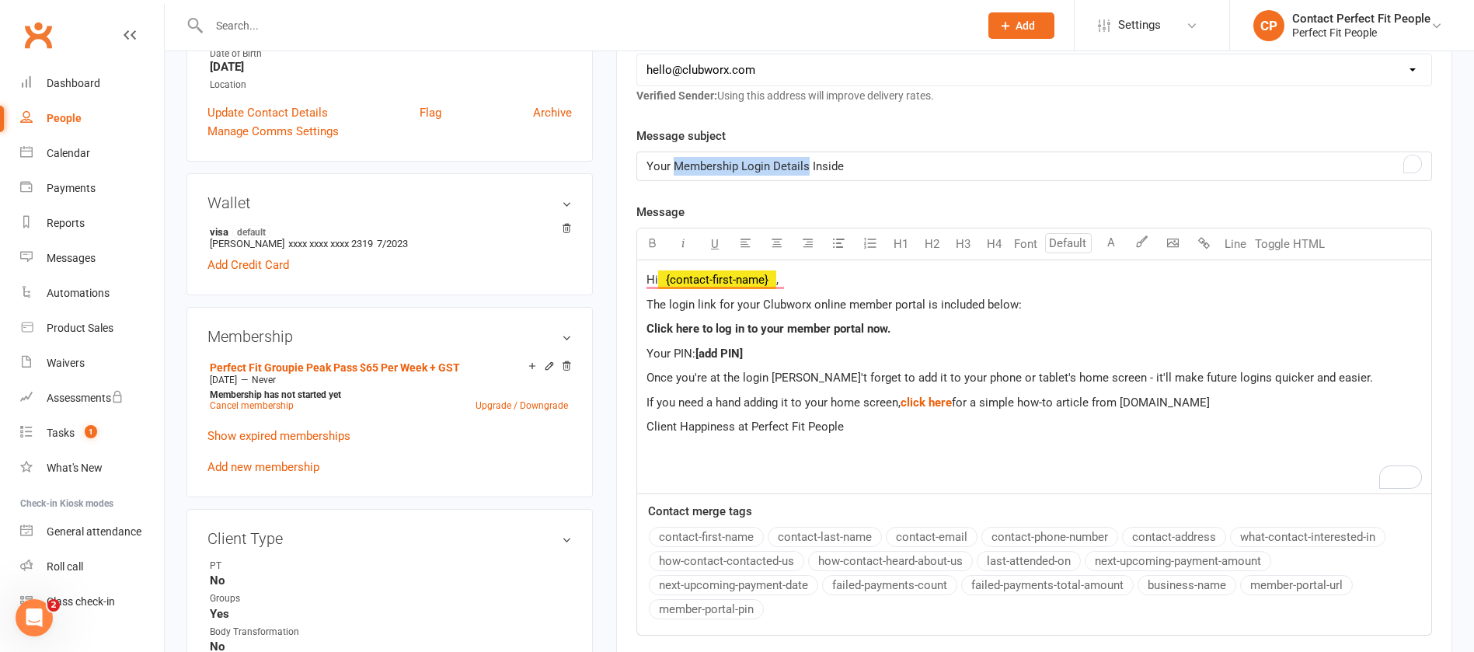
drag, startPoint x: 672, startPoint y: 165, endPoint x: 807, endPoint y: 164, distance: 134.4
click at [807, 164] on span "Your Membership Login Details Inside" at bounding box center [744, 166] width 197 height 14
copy span "Membership Login Details"
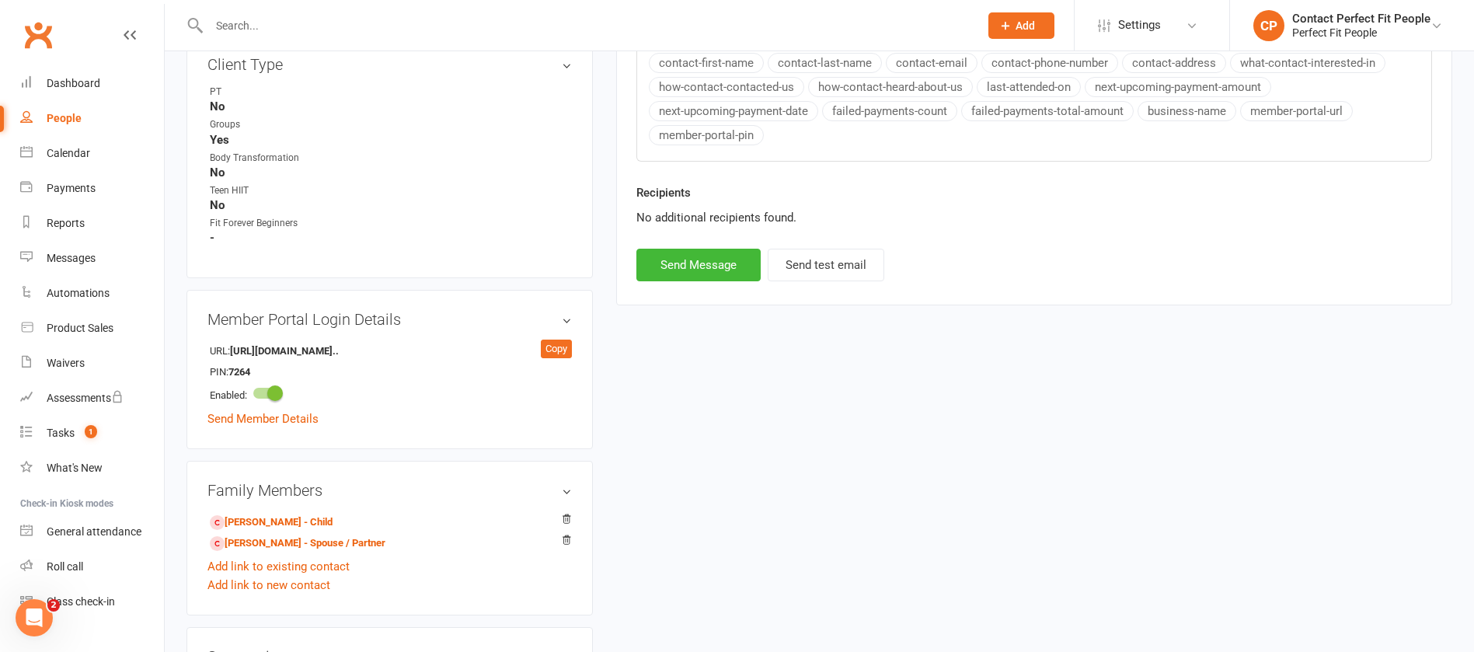
scroll to position [1049, 0]
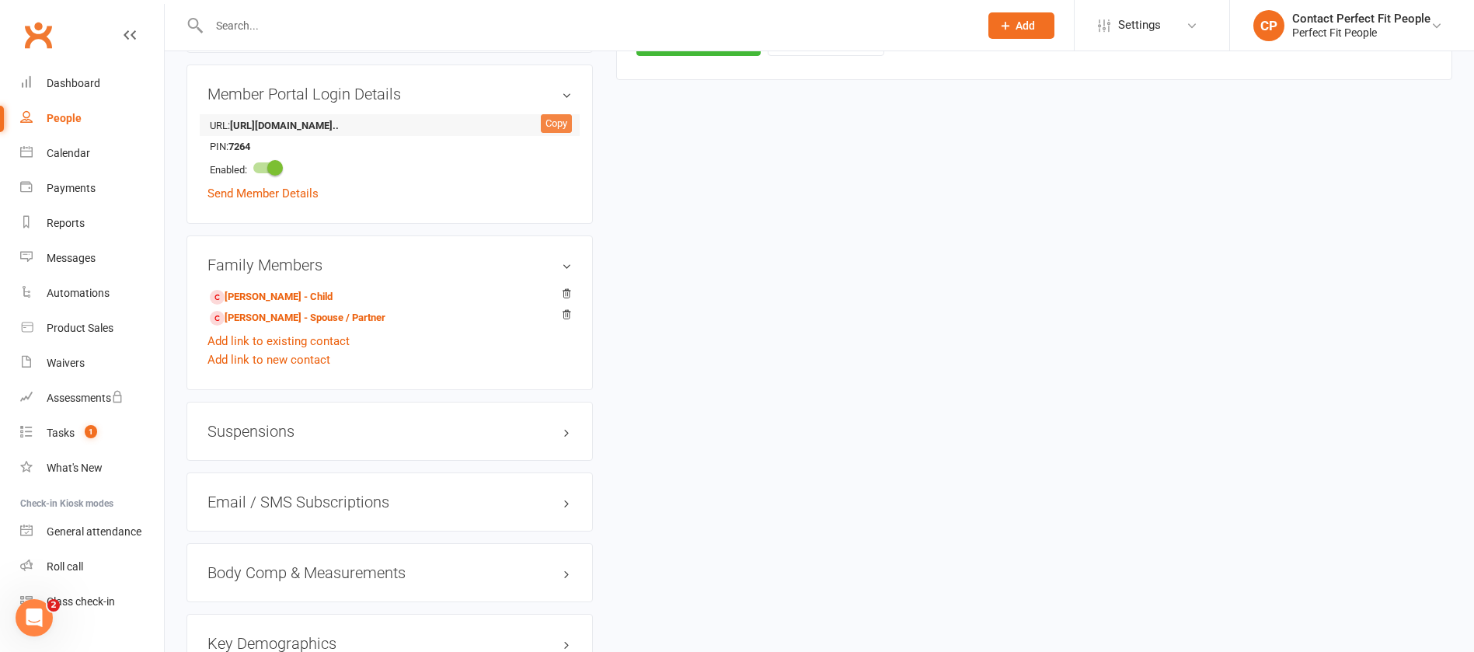
click at [559, 120] on div "Copy" at bounding box center [556, 123] width 31 height 19
click at [87, 416] on link "Tasks 1" at bounding box center [92, 433] width 144 height 35
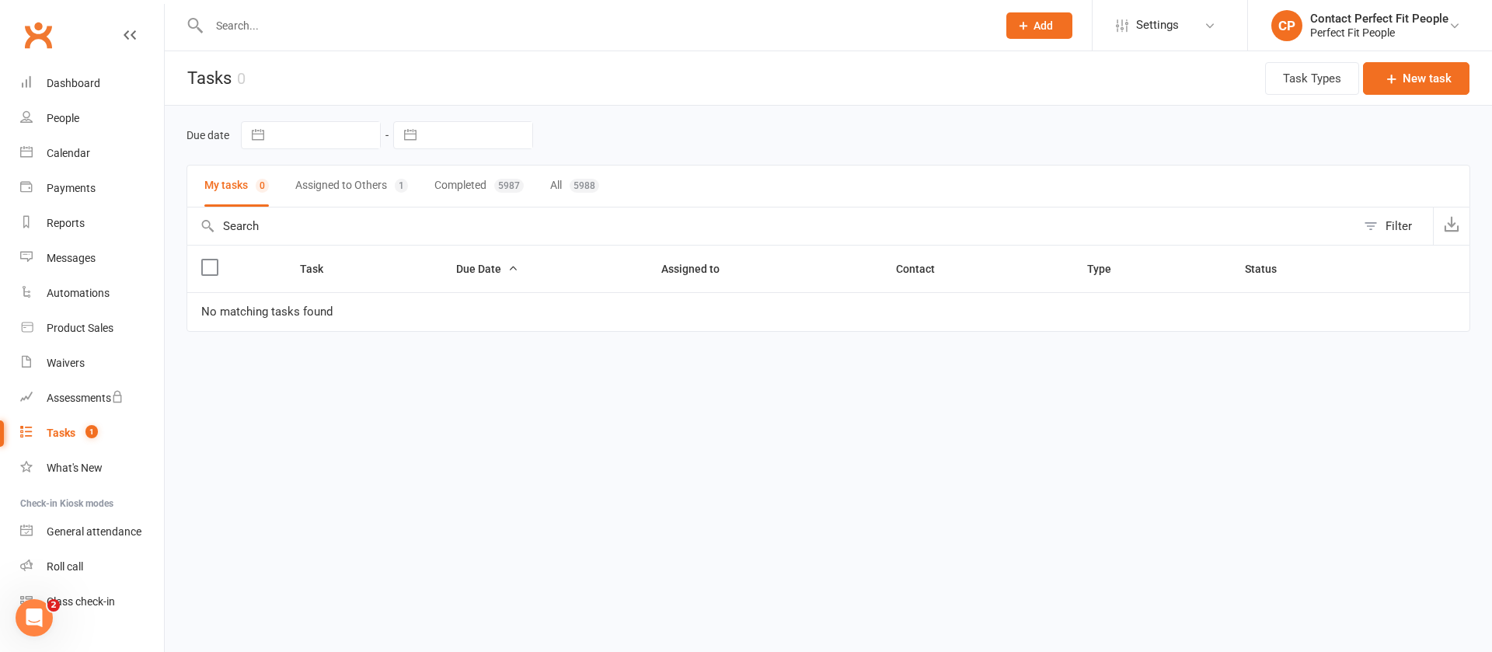
click at [78, 416] on link "Tasks 1" at bounding box center [92, 433] width 144 height 35
click at [78, 421] on link "Tasks 1" at bounding box center [92, 433] width 144 height 35
click at [289, 26] on input "text" at bounding box center [595, 26] width 782 height 22
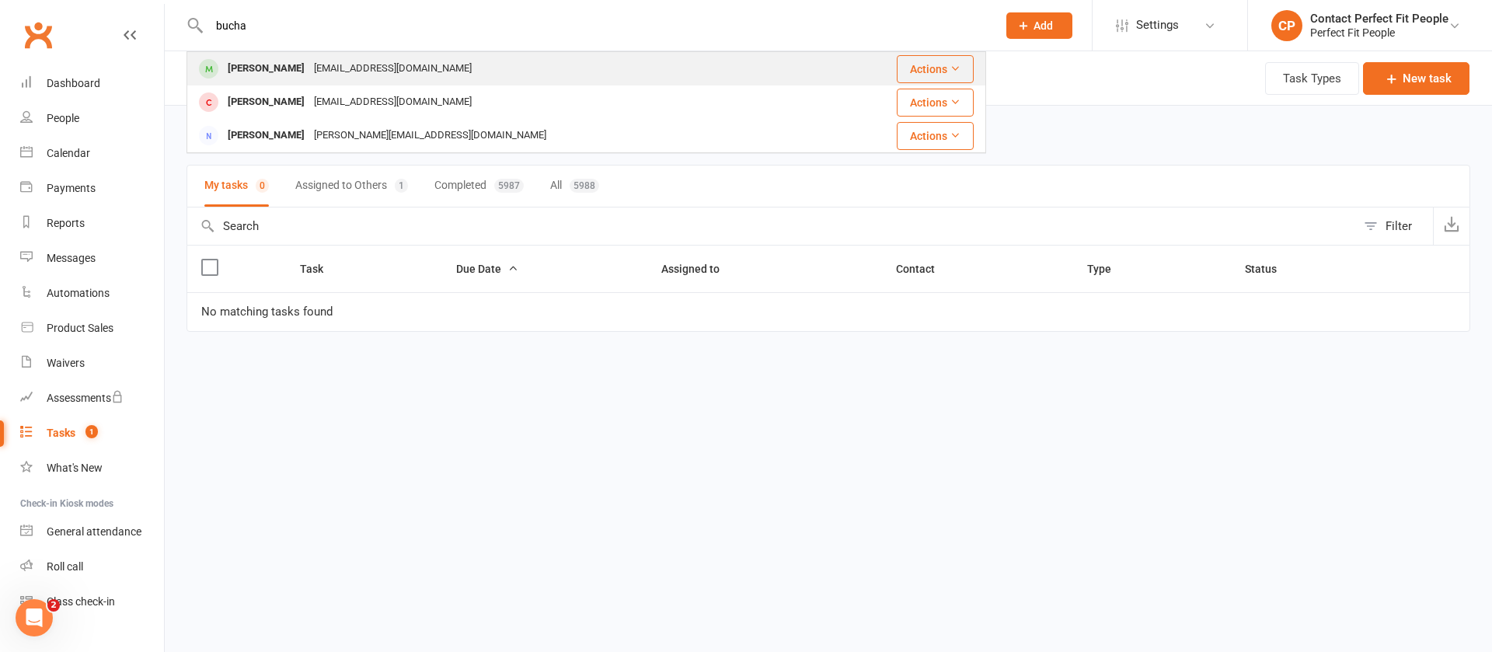
type input "bucha"
click at [283, 55] on div "[PERSON_NAME] [EMAIL_ADDRESS][DOMAIN_NAME]" at bounding box center [508, 69] width 641 height 32
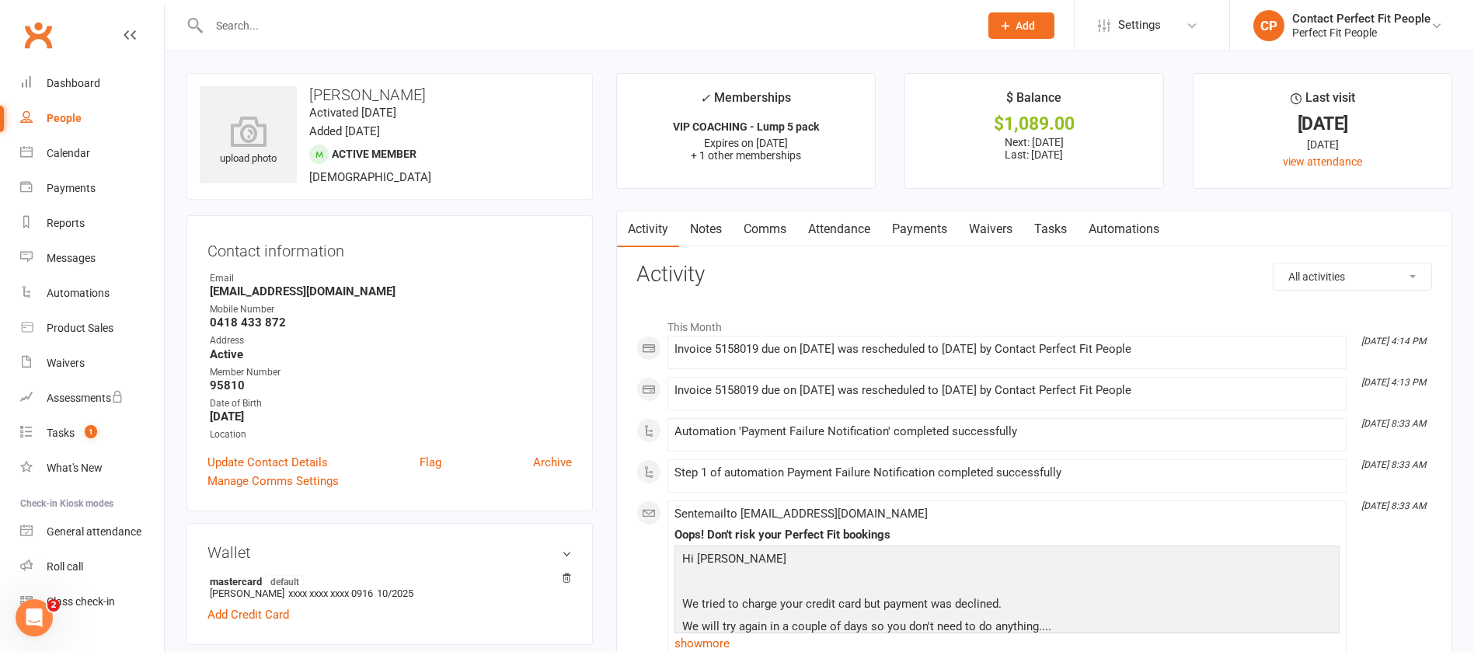
drag, startPoint x: 311, startPoint y: 95, endPoint x: 566, endPoint y: 74, distance: 256.5
click at [566, 74] on div "upload photo [PERSON_NAME] Activated [DATE] Added [DATE] Active member [DEMOGRA…" at bounding box center [389, 136] width 406 height 127
copy h3 "[PERSON_NAME]"
click at [789, 351] on div "Invoice 5158019 due on [DATE] was rescheduled to [DATE] by Contact Perfect Fit …" at bounding box center [1006, 349] width 665 height 13
click at [678, 345] on div "Invoice 5158019 due on [DATE] was rescheduled to [DATE] by Contact Perfect Fit …" at bounding box center [1006, 349] width 665 height 13
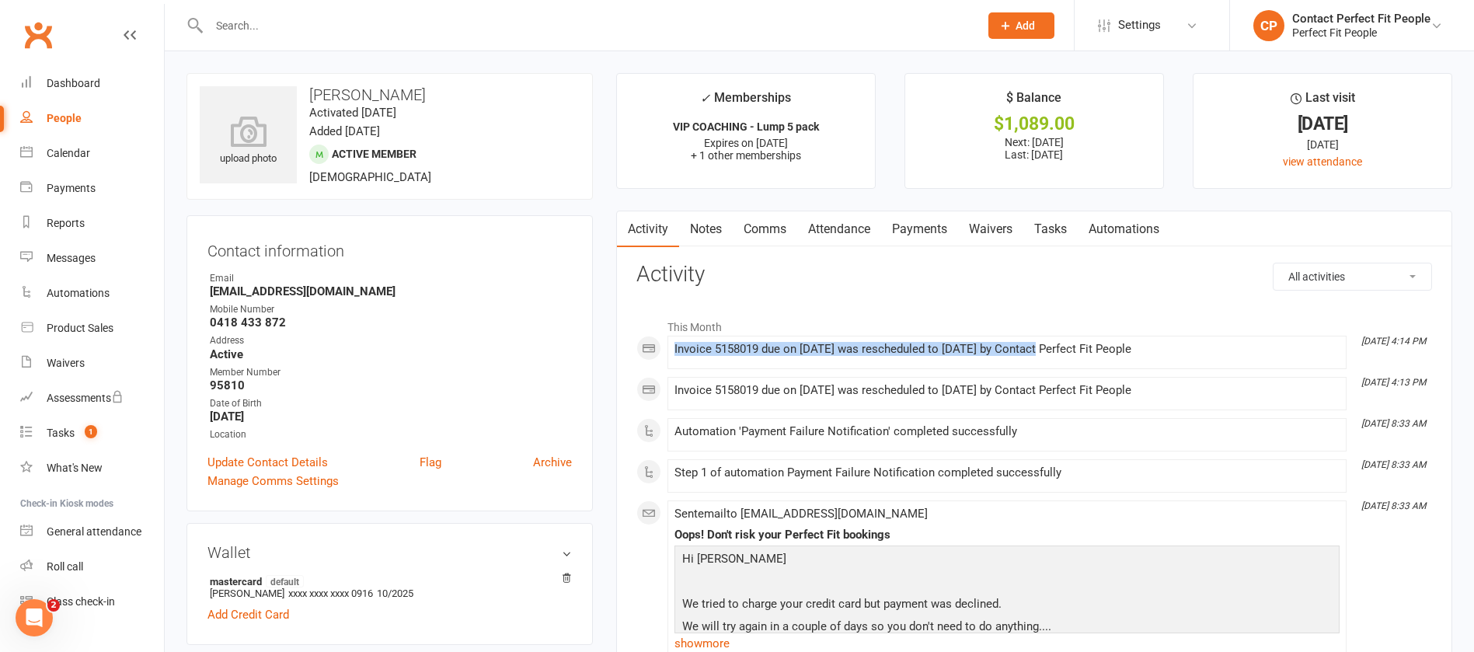
drag, startPoint x: 671, startPoint y: 346, endPoint x: 1041, endPoint y: 352, distance: 370.7
click at [982, 352] on li "[DATE] 4:14 PM Invoice 5158019 due on [DATE] was rescheduled to [DATE] by Conta…" at bounding box center [1006, 352] width 679 height 33
copy div "Invoice 5158019 due on [DATE] was rescheduled to [DATE]"
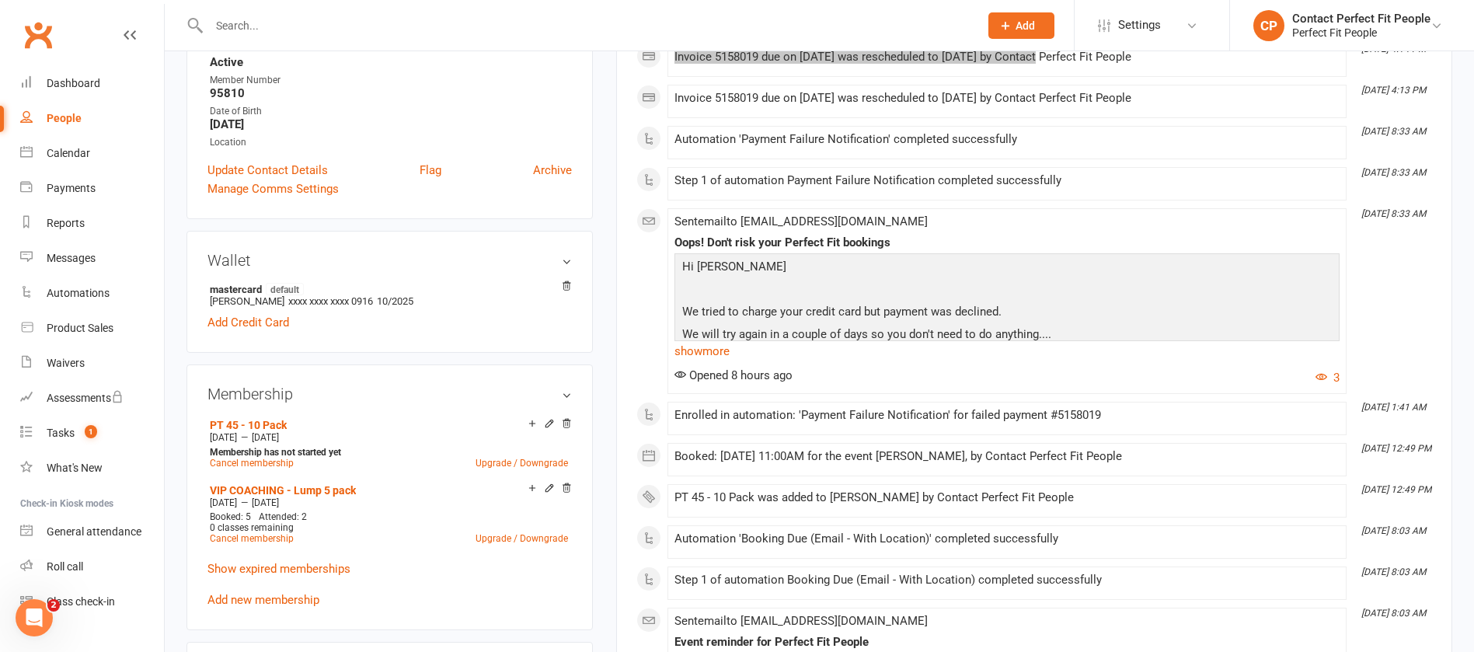
scroll to position [466, 0]
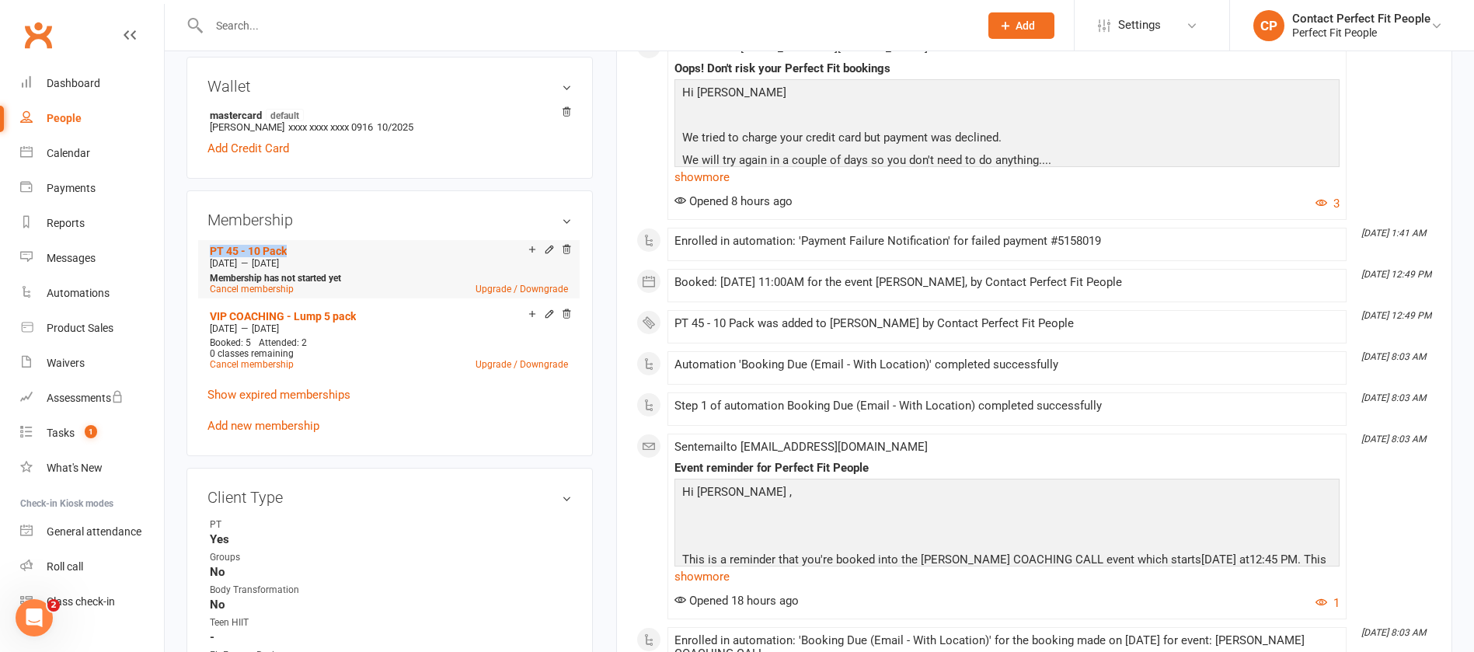
drag, startPoint x: 202, startPoint y: 256, endPoint x: 293, endPoint y: 242, distance: 91.9
click at [293, 242] on div "Membership PT 45 - 10 Pack [DATE] — [DATE] Membership has not started yet Cance…" at bounding box center [389, 322] width 406 height 265
copy link "PT 45 - 10 Pack"
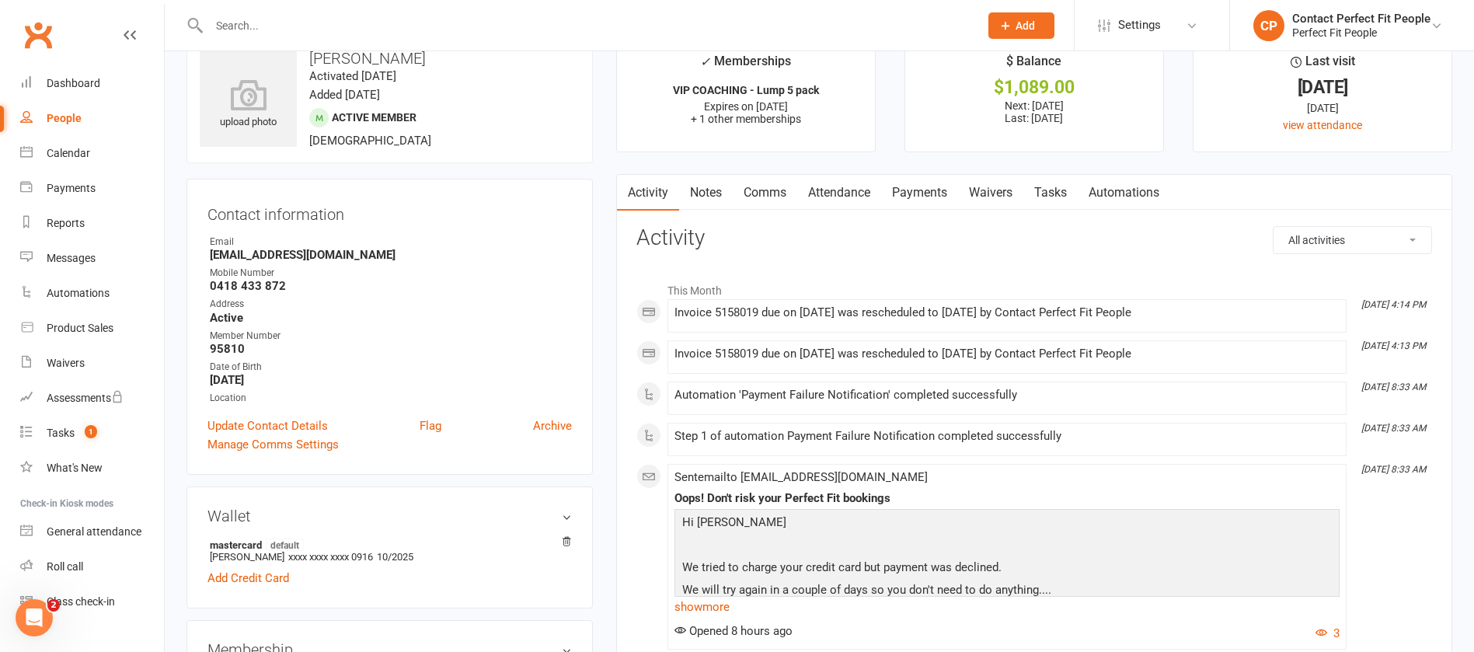
scroll to position [0, 0]
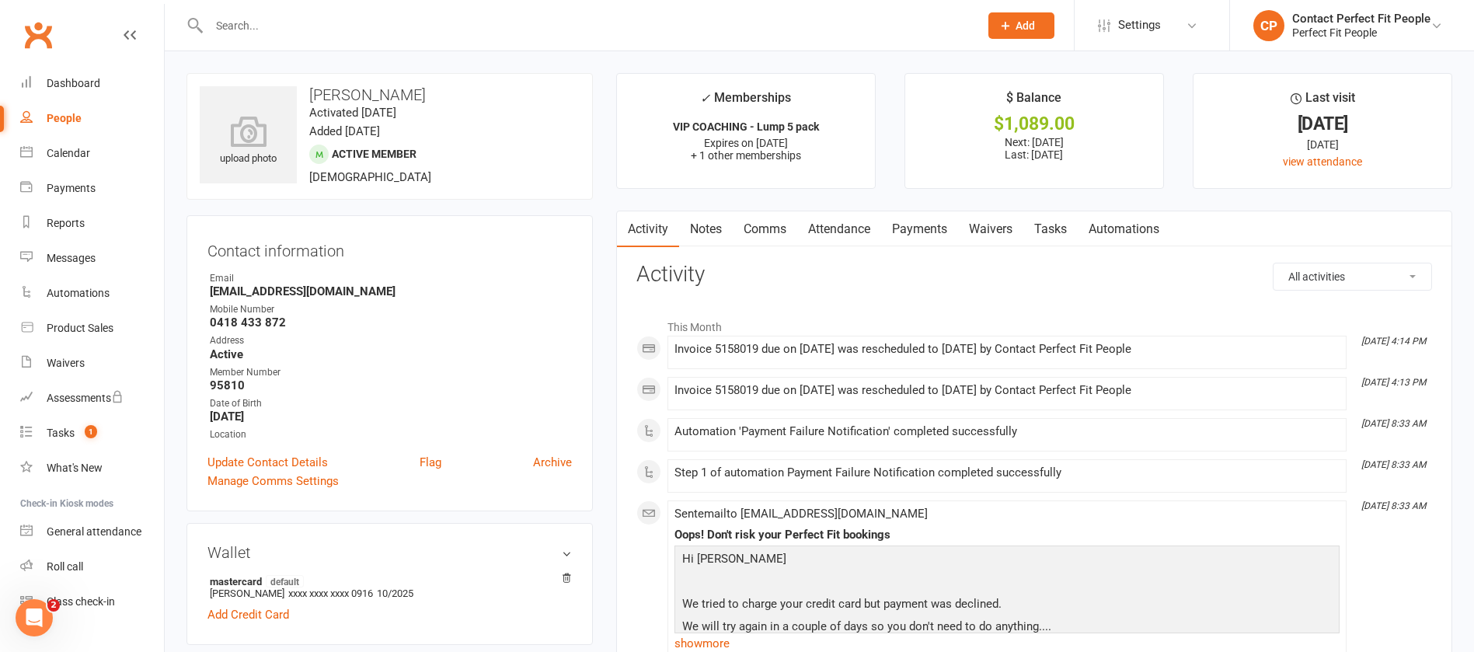
drag, startPoint x: 838, startPoint y: 270, endPoint x: 861, endPoint y: 258, distance: 26.4
click at [838, 270] on h3 "Activity" at bounding box center [1034, 275] width 796 height 24
click at [903, 234] on link "Payments" at bounding box center [919, 229] width 77 height 36
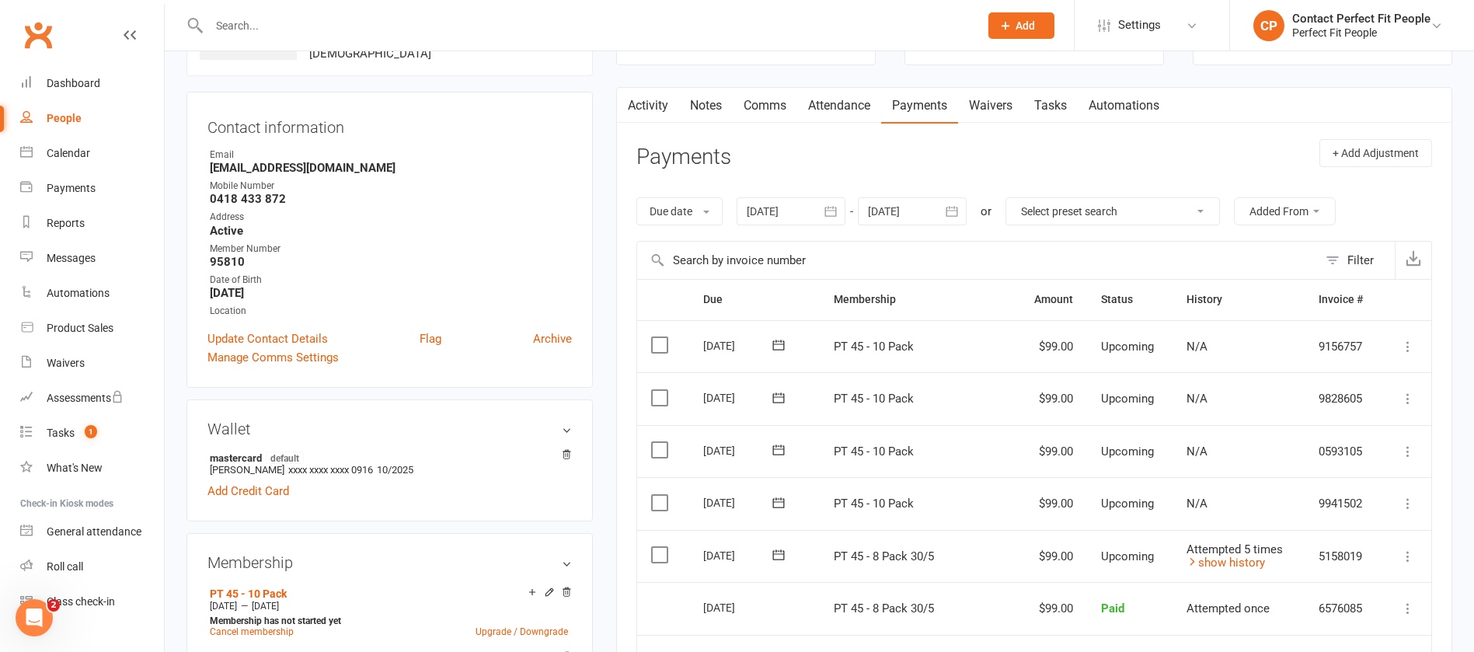
scroll to position [233, 0]
